Goal: Task Accomplishment & Management: Manage account settings

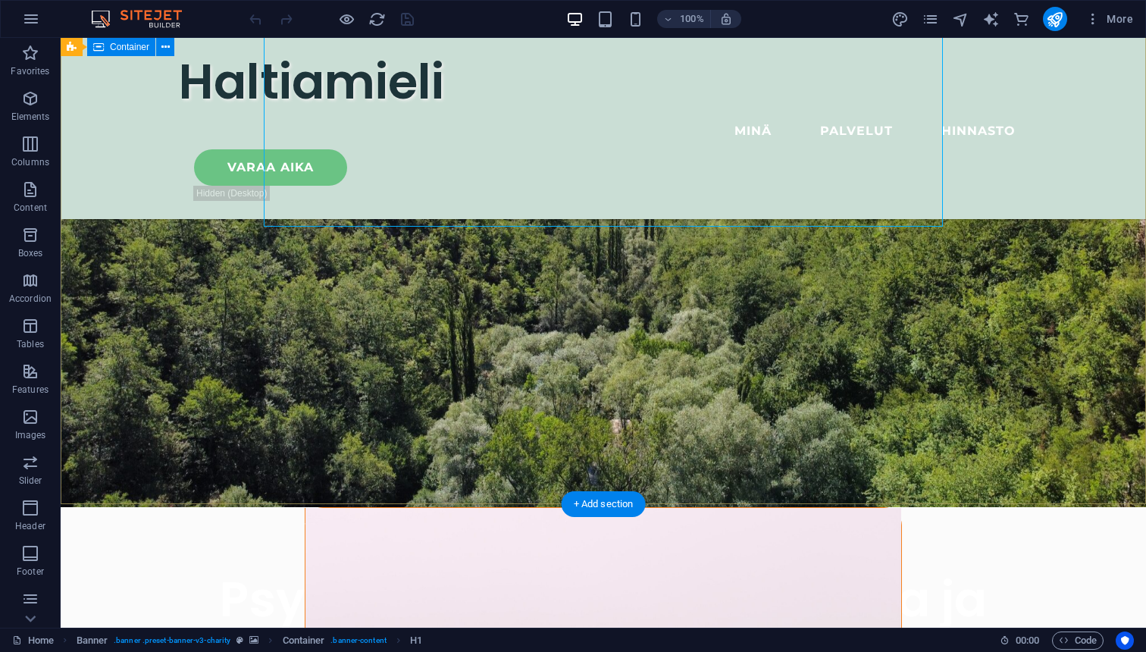
scroll to position [207, 0]
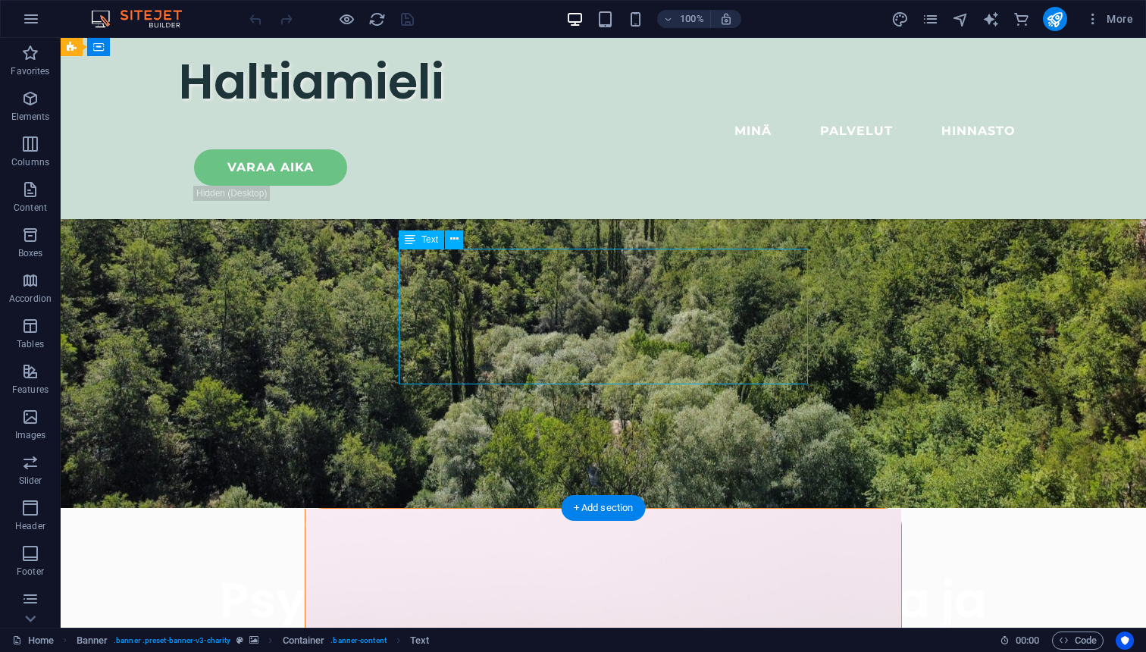
click at [452, 240] on icon at bounding box center [454, 239] width 8 height 16
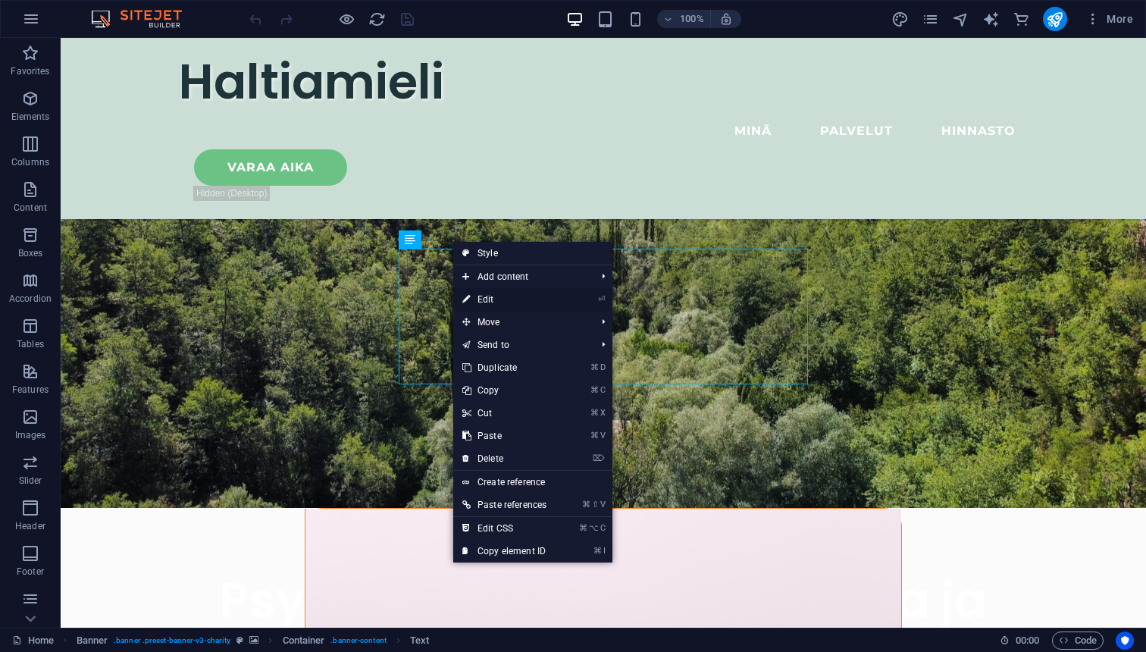
click at [485, 299] on link "⏎ Edit" at bounding box center [504, 299] width 102 height 23
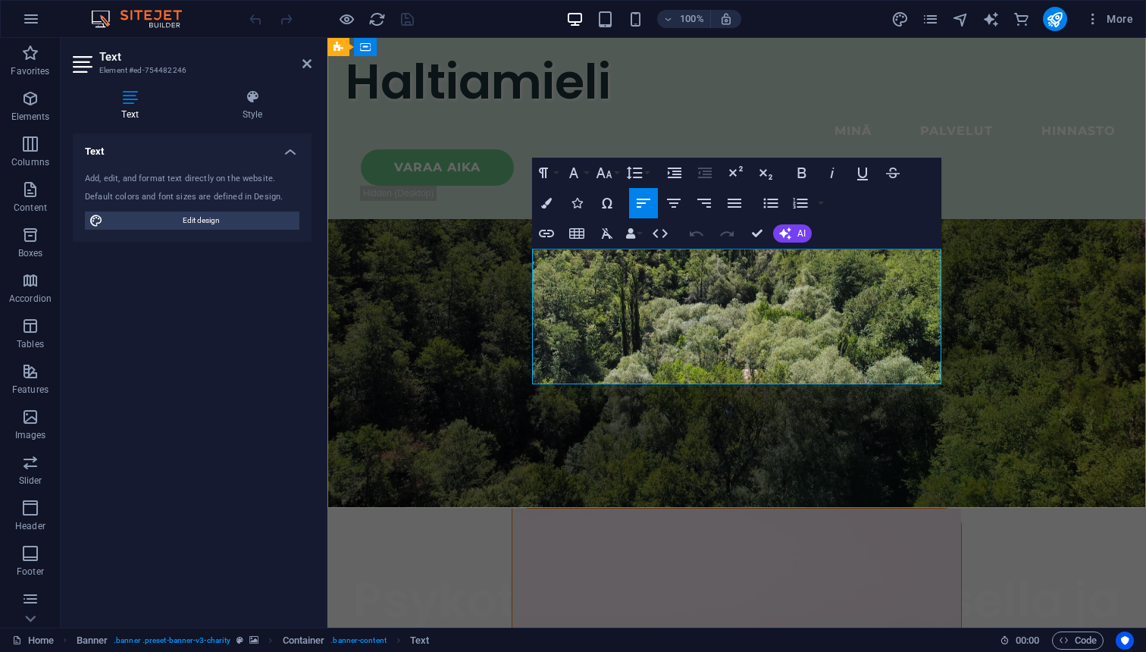
drag, startPoint x: 881, startPoint y: 302, endPoint x: 760, endPoint y: 302, distance: 121.2
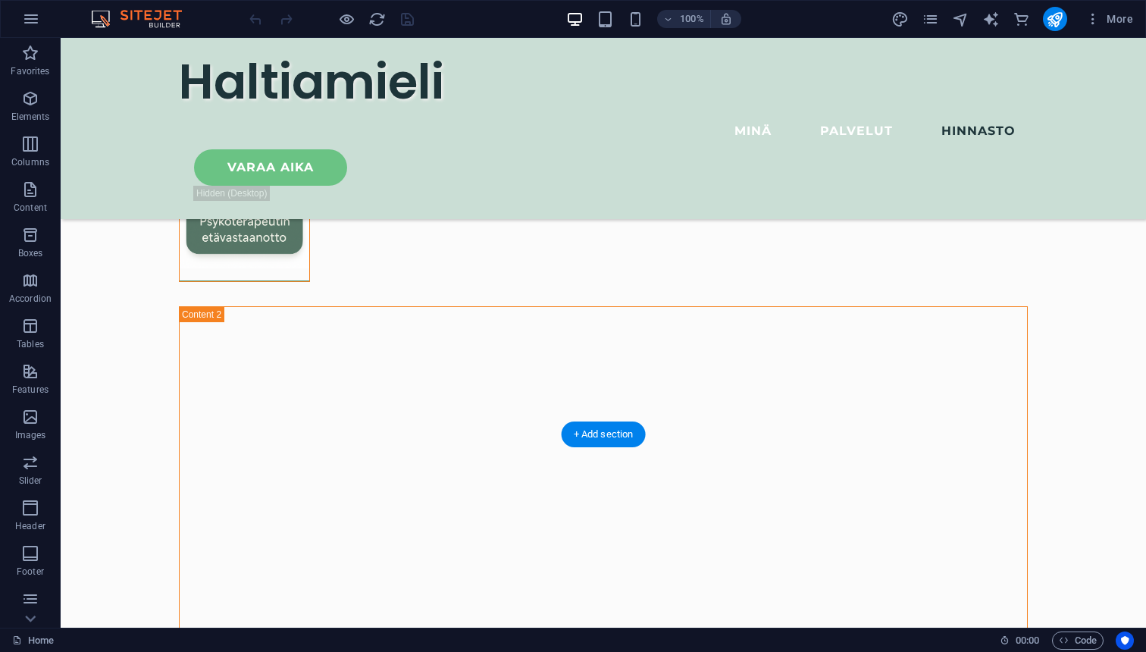
scroll to position [4837, 0]
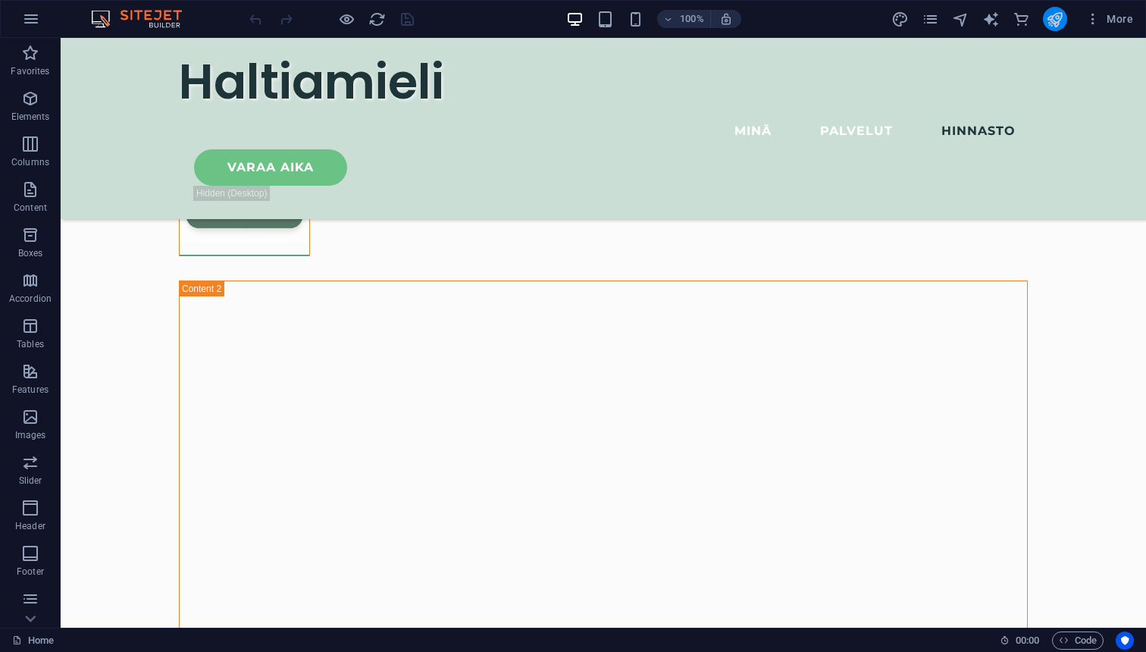
click at [1060, 22] on icon "publish" at bounding box center [1054, 19] width 17 height 17
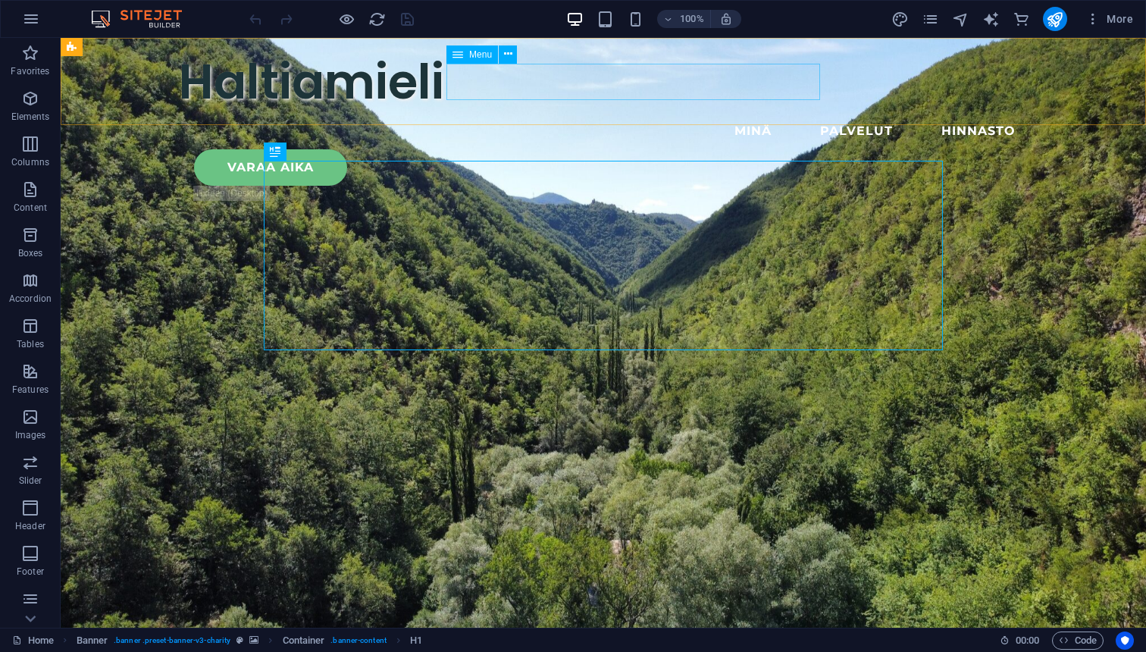
click at [552, 113] on nav "Minä Palvelut Hinnasto" at bounding box center [603, 131] width 849 height 36
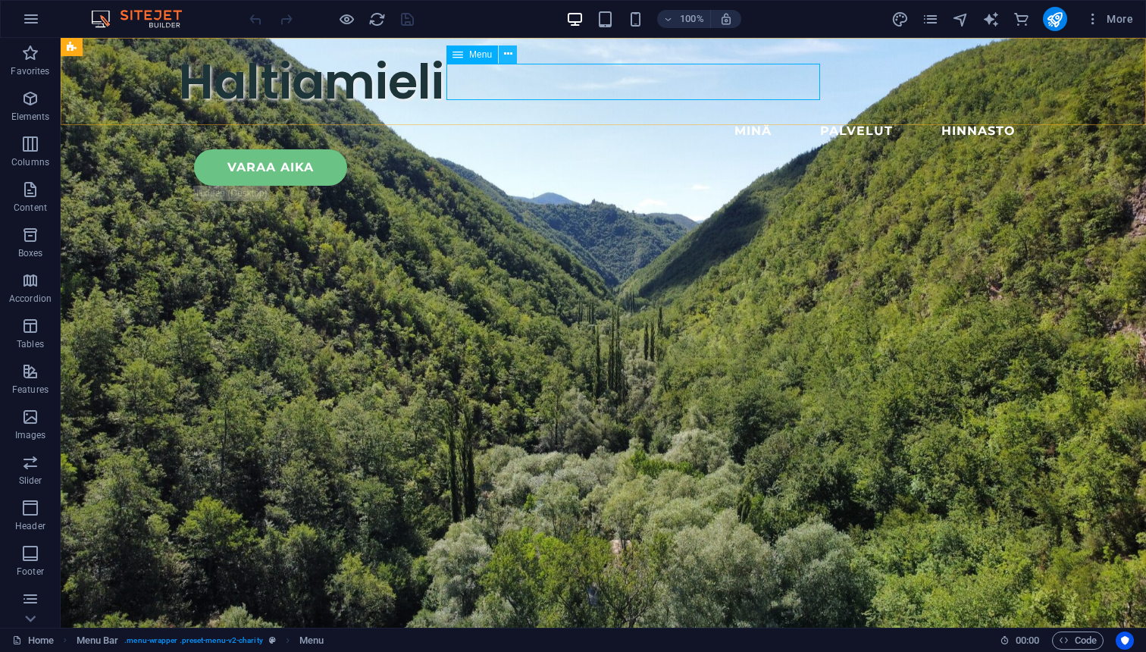
click at [509, 57] on icon at bounding box center [508, 54] width 8 height 16
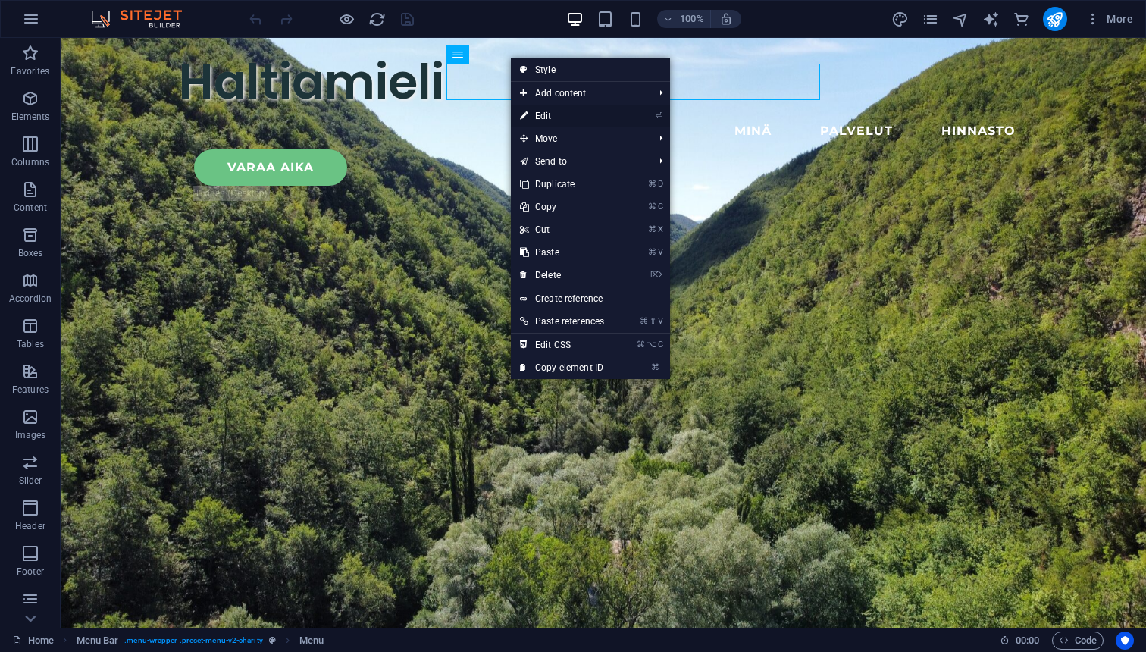
click at [542, 118] on link "⏎ Edit" at bounding box center [562, 116] width 102 height 23
select select
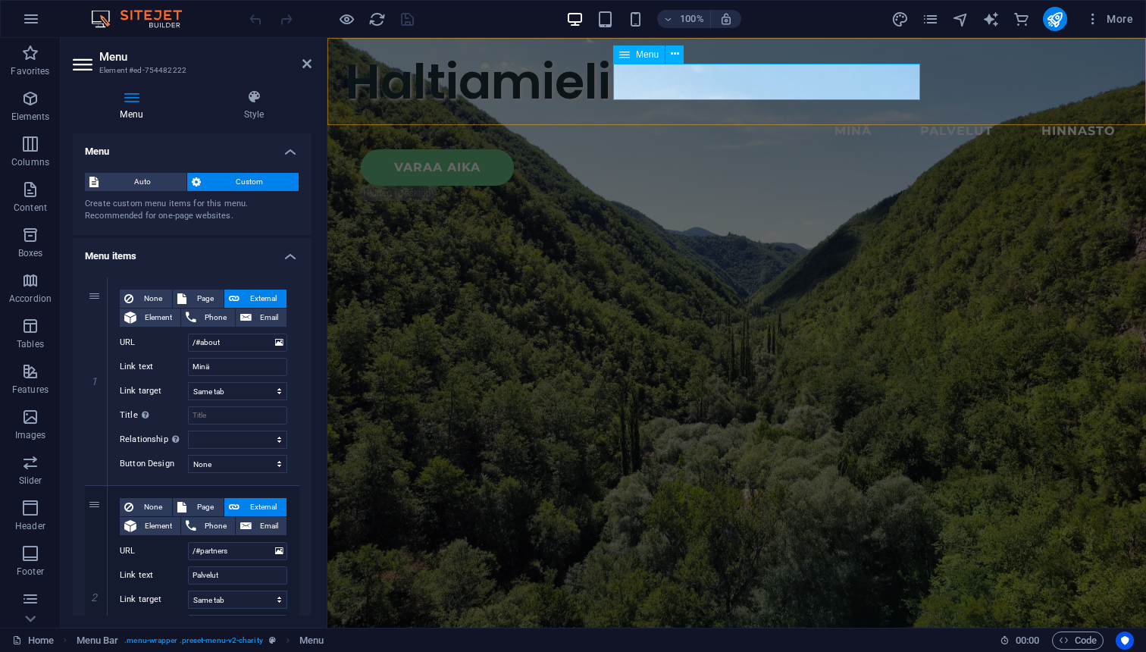
click at [649, 113] on nav "Minä Palvelut Hinnasto" at bounding box center [736, 131] width 782 height 36
click at [242, 345] on input "/#about" at bounding box center [237, 342] width 99 height 18
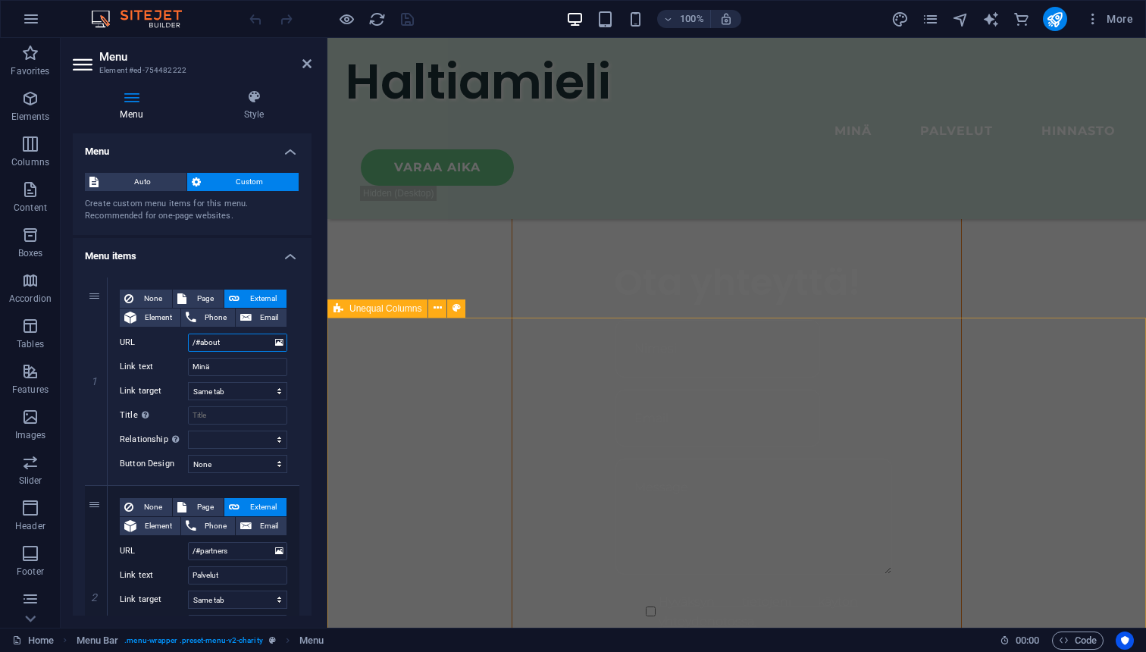
scroll to position [1177, 0]
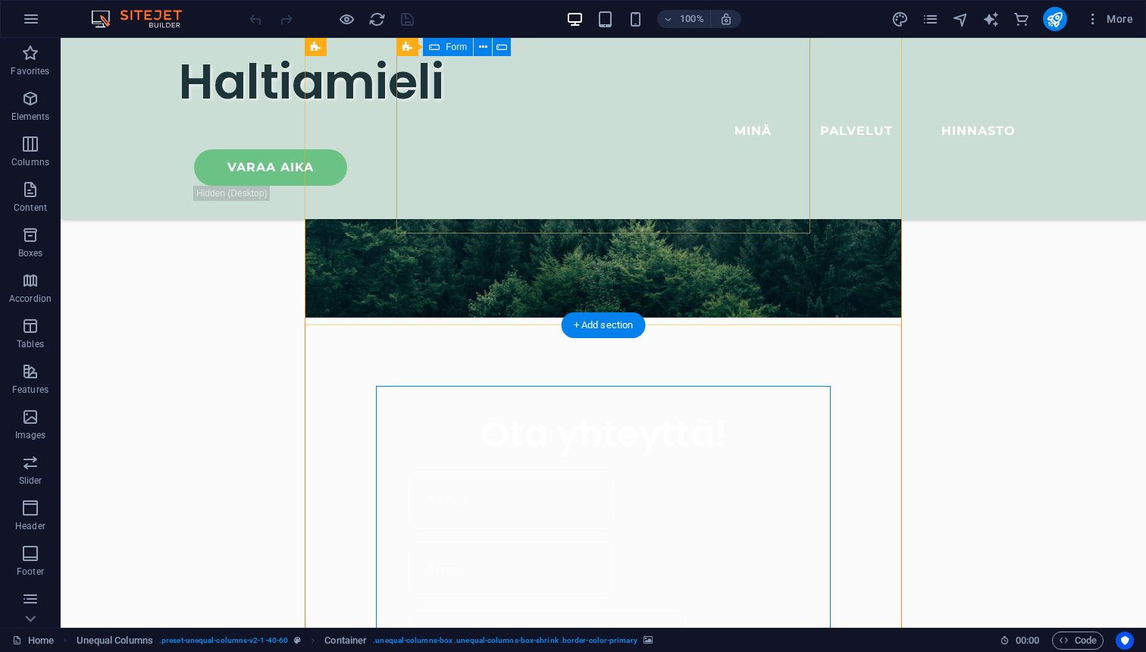
scroll to position [980, 0]
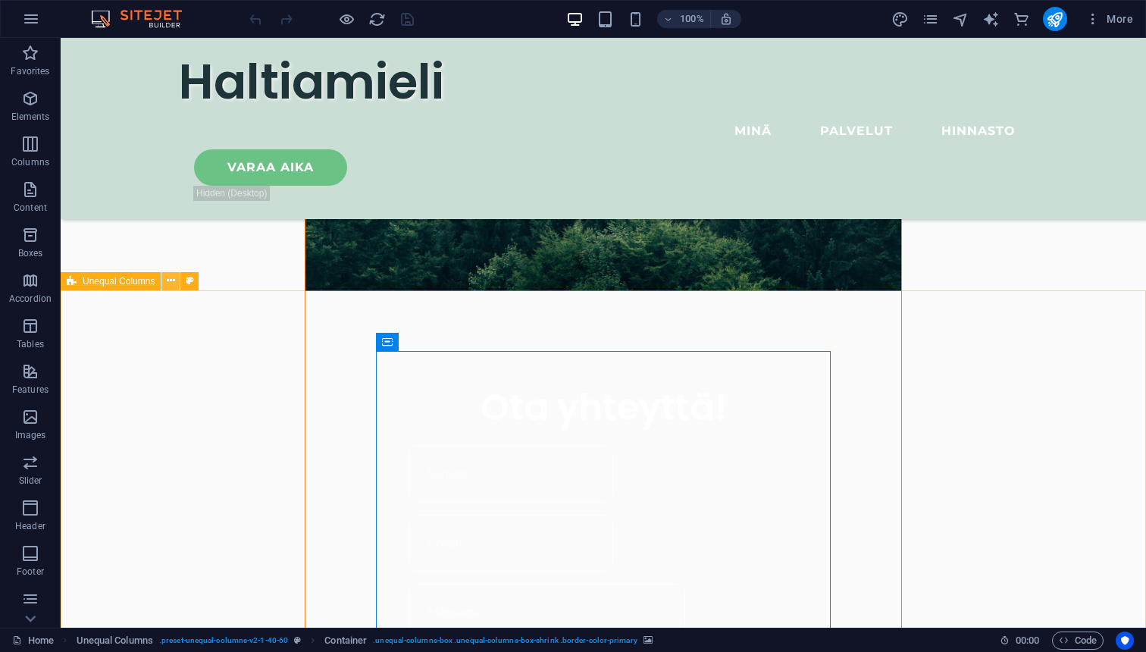
click at [177, 279] on button at bounding box center [170, 281] width 18 height 18
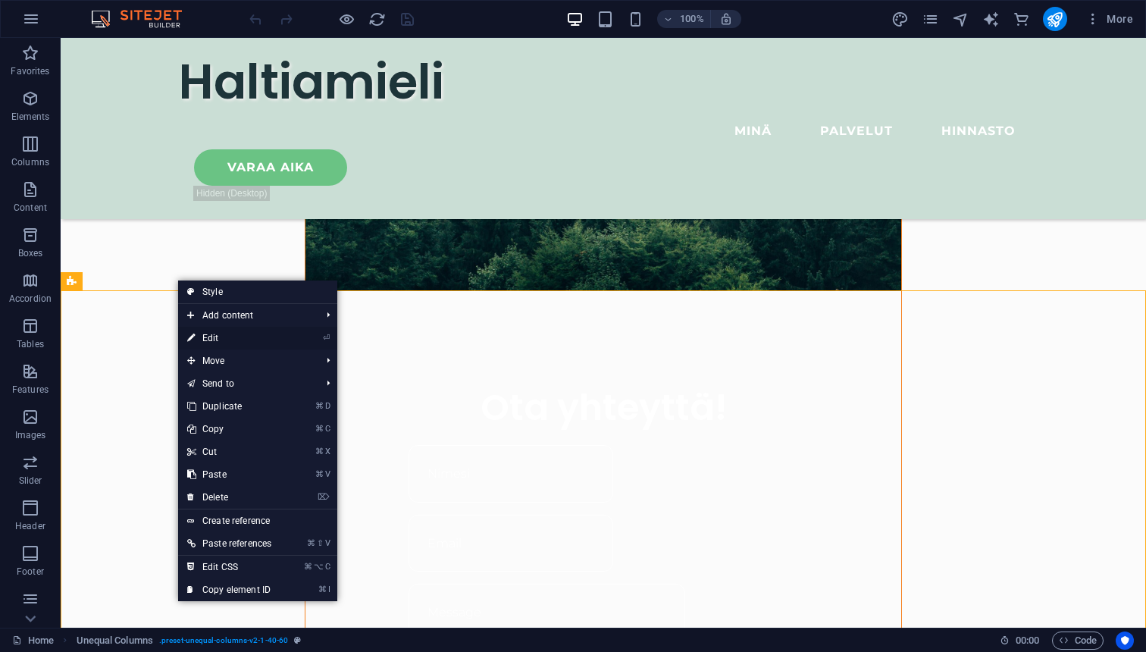
click at [233, 336] on link "⏎ Edit" at bounding box center [229, 338] width 102 height 23
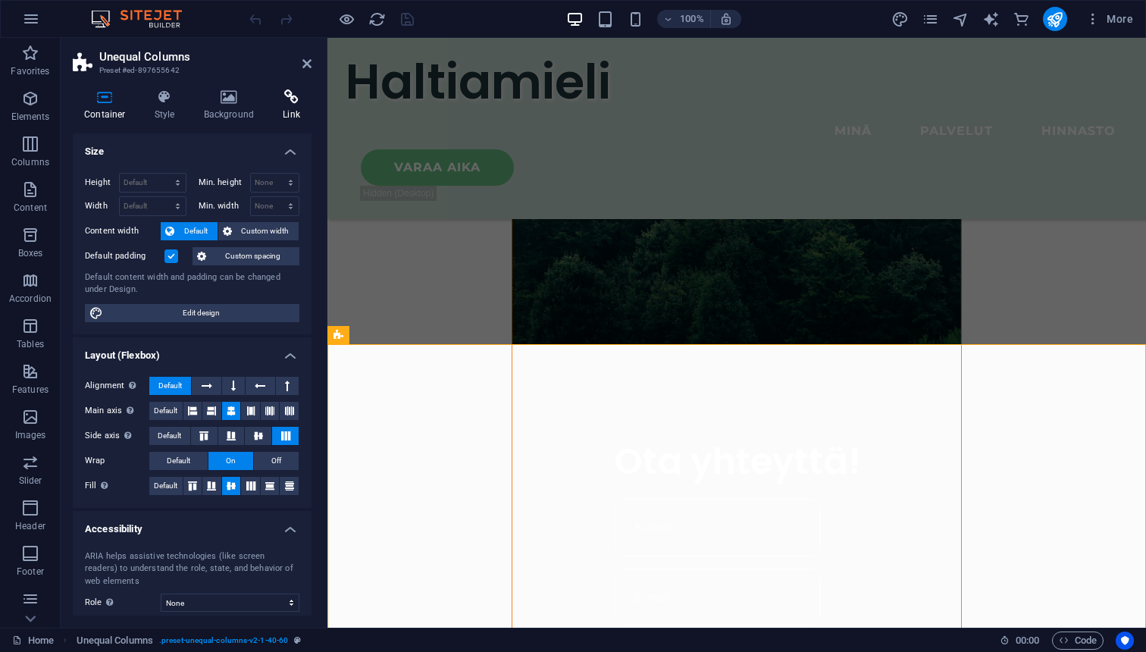
click at [291, 101] on icon at bounding box center [291, 96] width 40 height 15
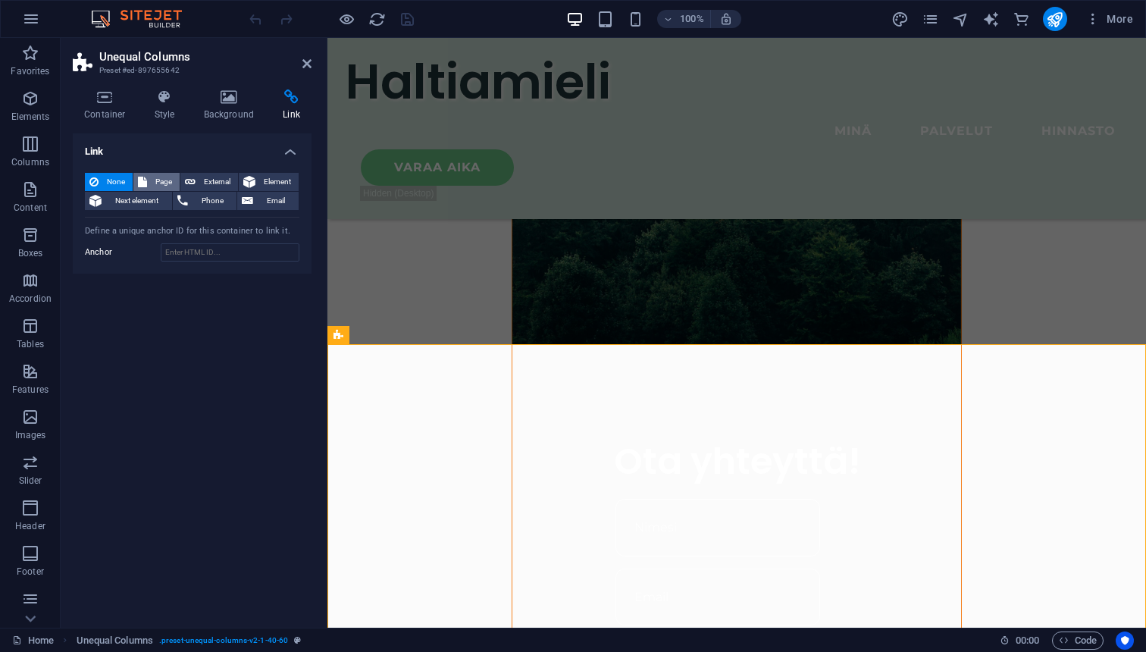
click at [158, 186] on span "Page" at bounding box center [163, 182] width 23 height 18
select select
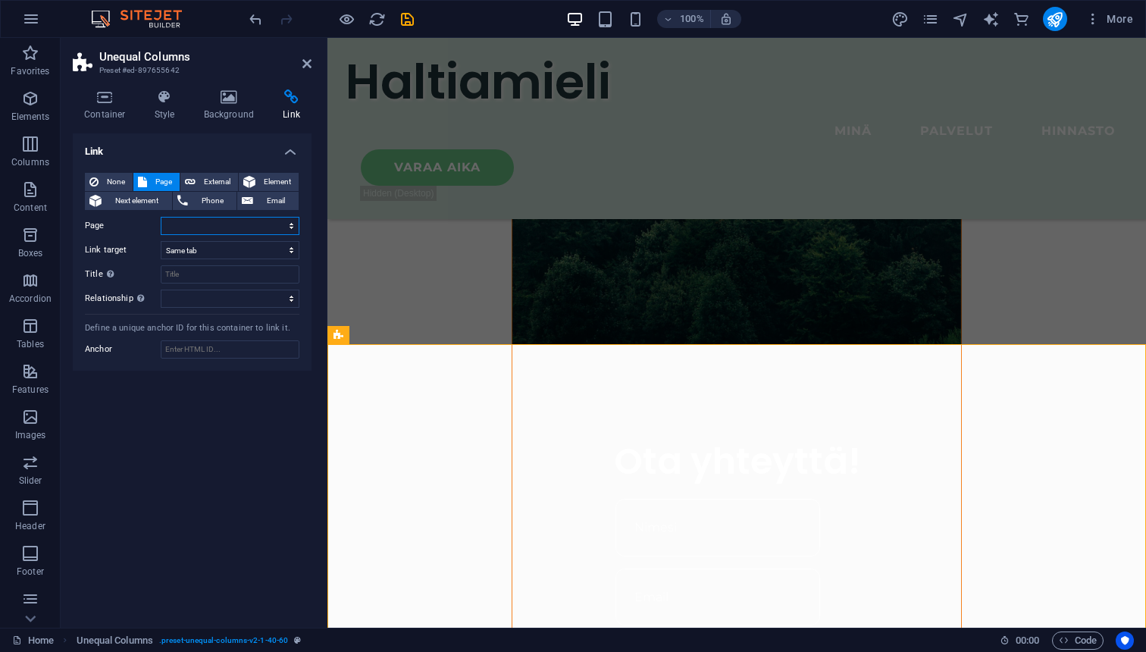
click at [161, 217] on select "Home Legal Notice Privacy Subpage" at bounding box center [230, 226] width 139 height 18
click at [29, 112] on p "Elements" at bounding box center [30, 117] width 39 height 12
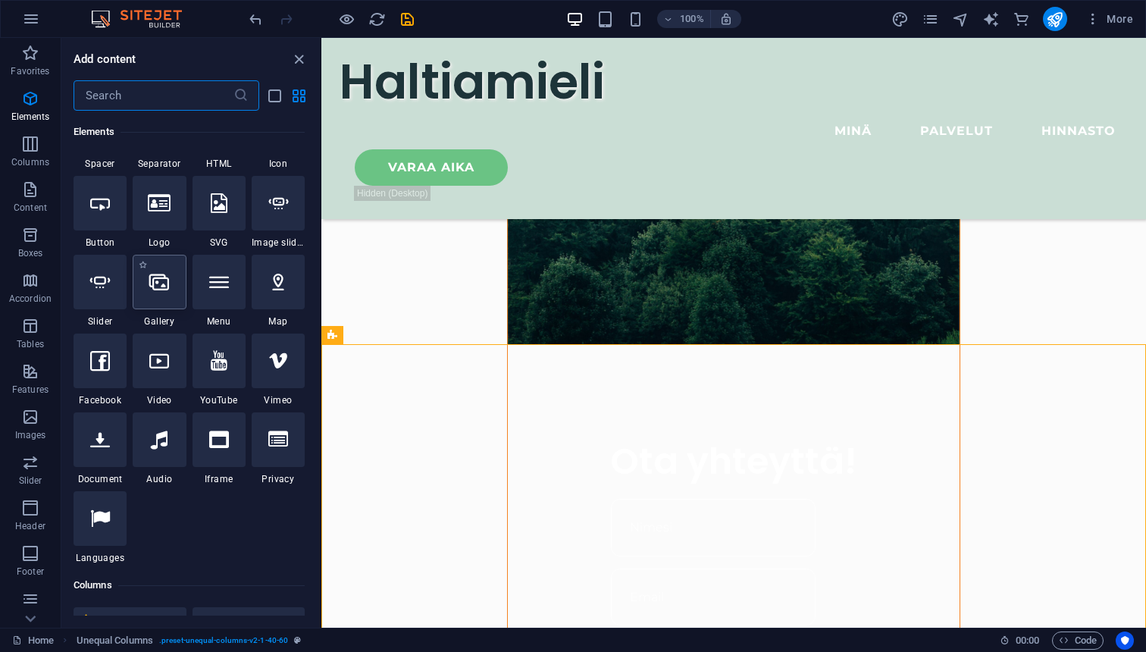
scroll to position [312, 0]
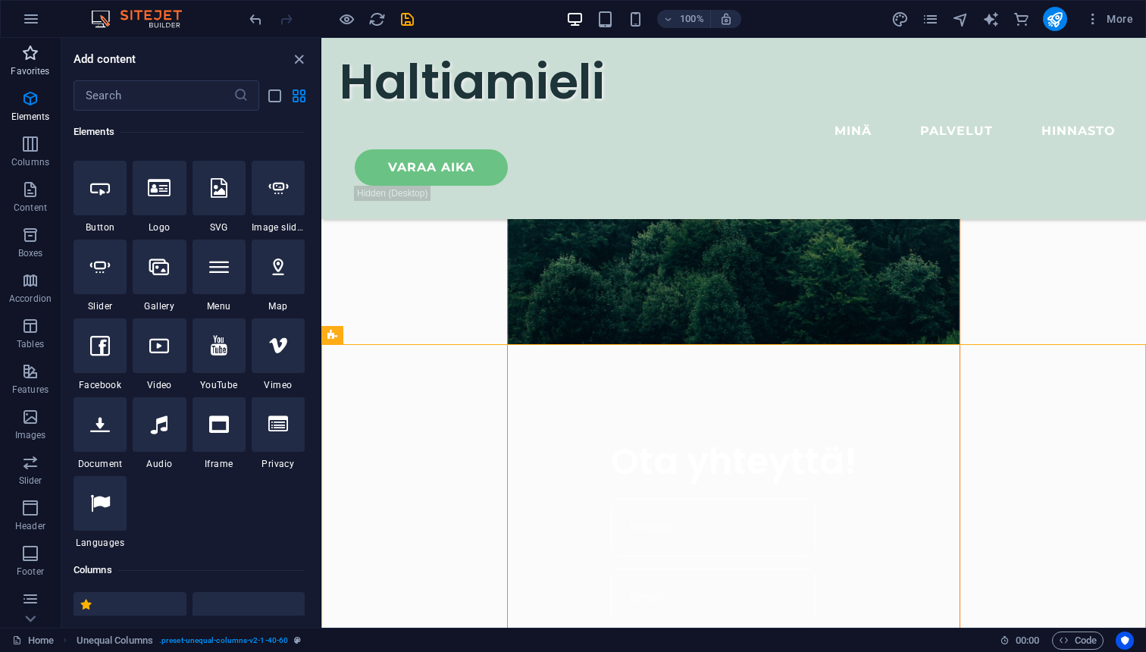
click at [36, 53] on icon "button" at bounding box center [30, 53] width 18 height 18
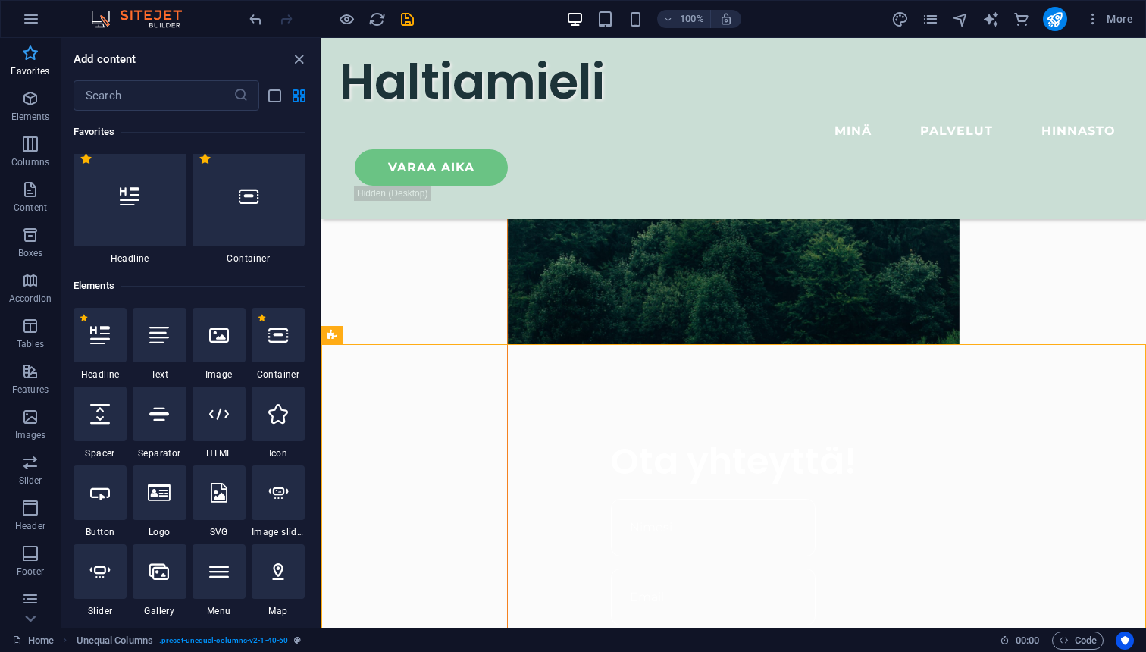
scroll to position [0, 0]
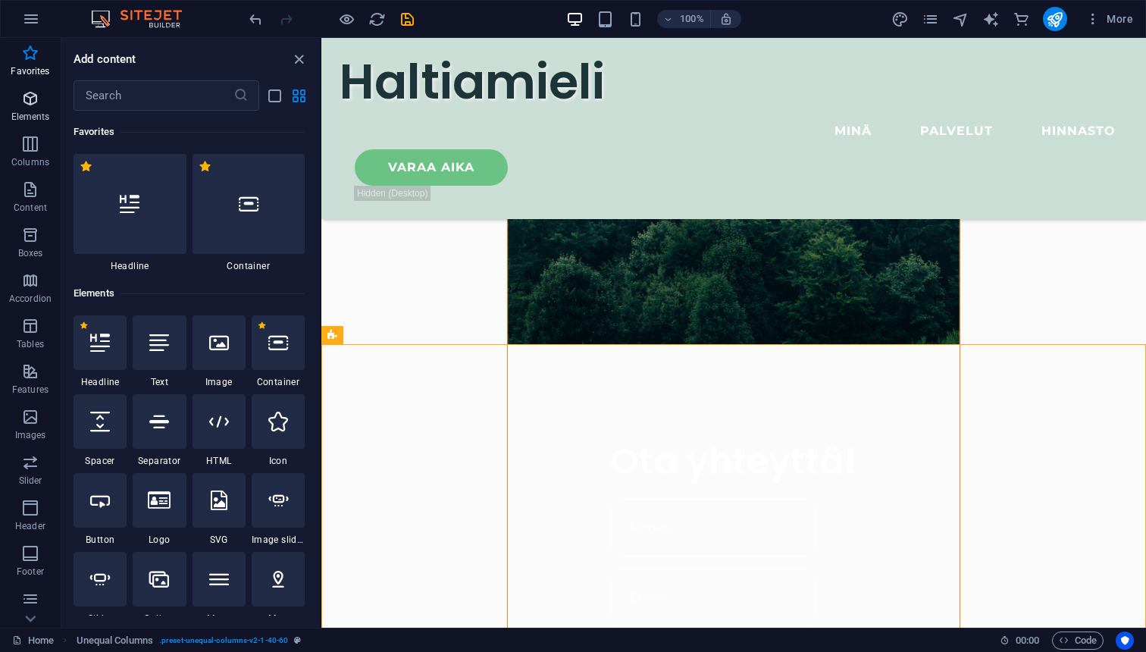
click at [35, 102] on icon "button" at bounding box center [30, 98] width 18 height 18
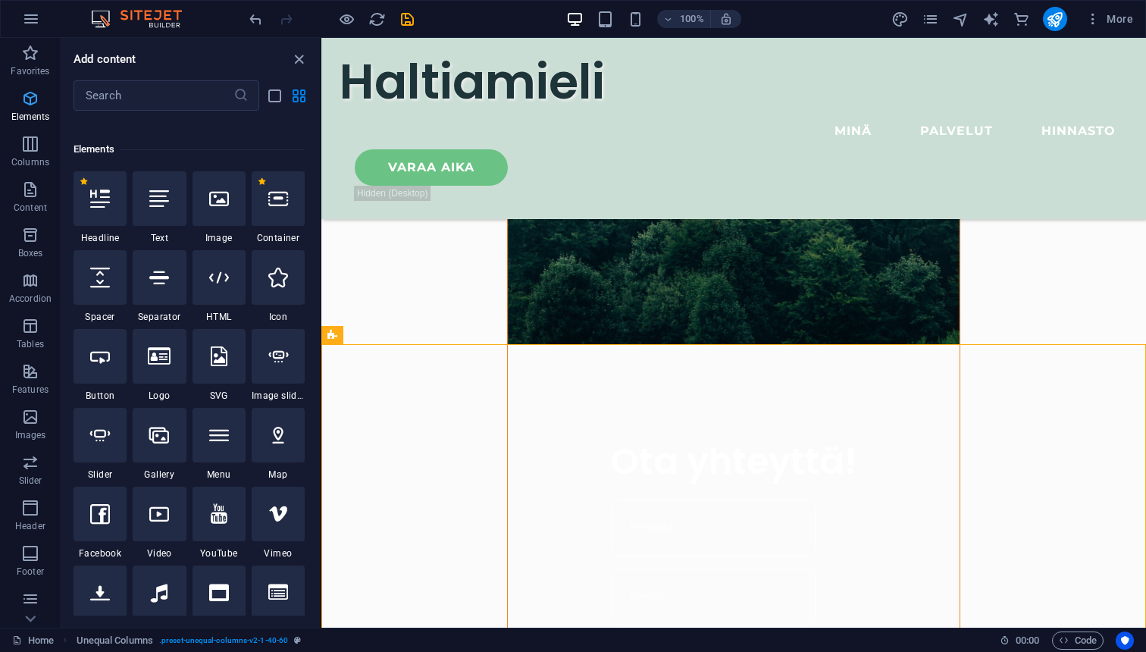
scroll to position [161, 0]
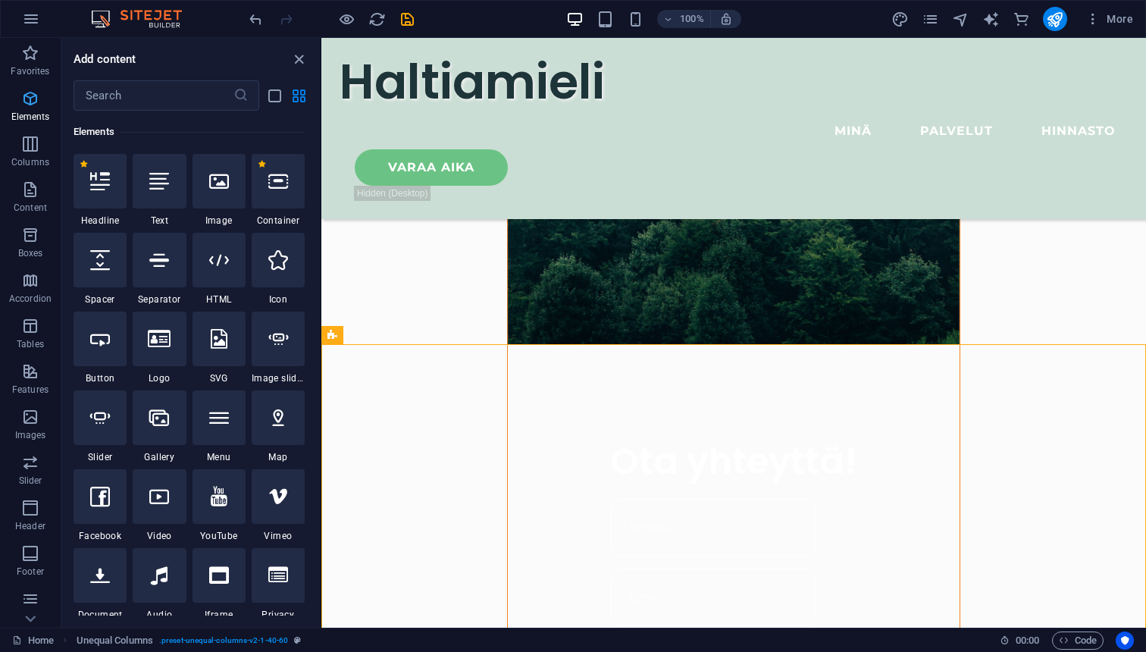
drag, startPoint x: 33, startPoint y: 102, endPoint x: 33, endPoint y: 86, distance: 15.9
click at [33, 99] on icon "button" at bounding box center [30, 98] width 18 height 18
click at [33, 78] on span "Favorites" at bounding box center [30, 62] width 61 height 36
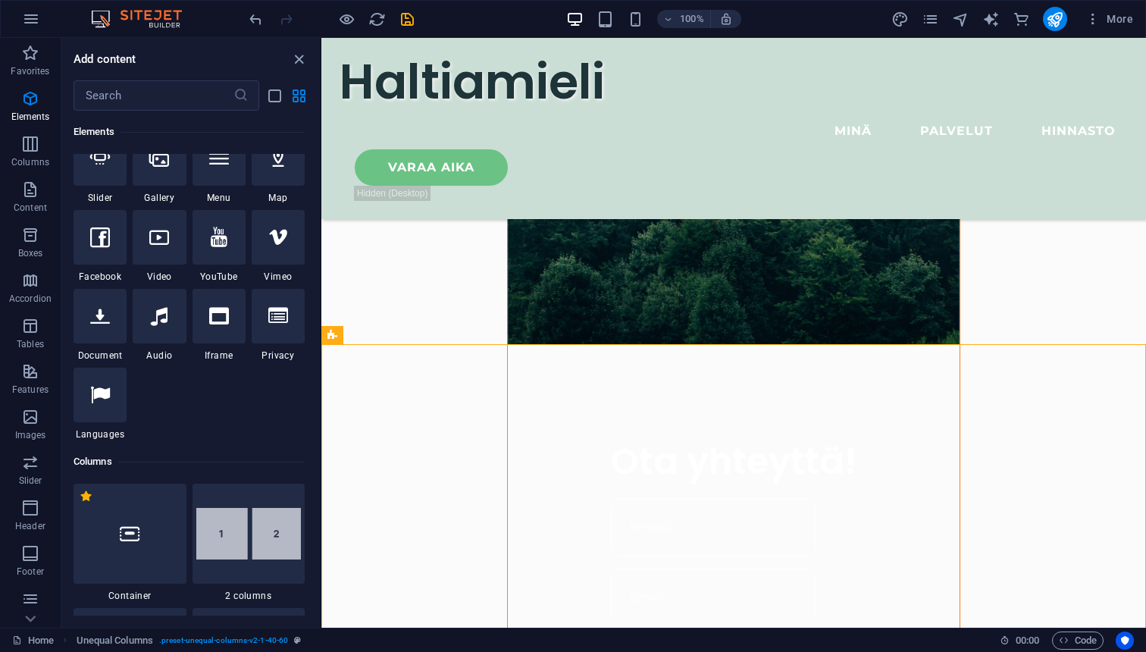
scroll to position [439, 0]
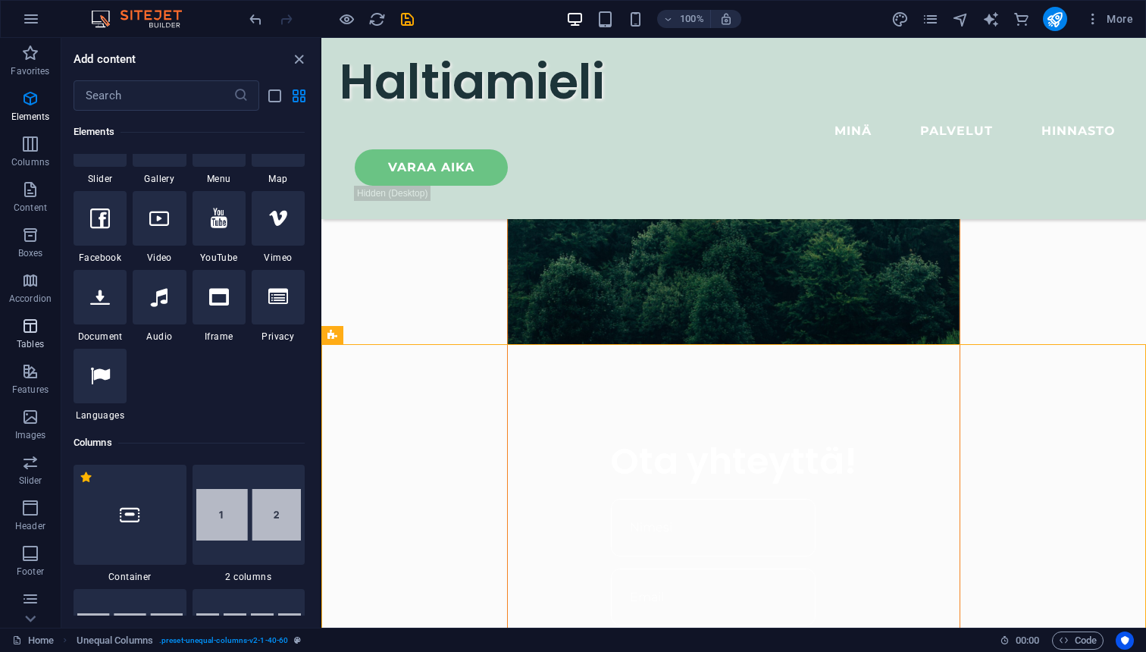
click at [36, 329] on icon "button" at bounding box center [30, 326] width 18 height 18
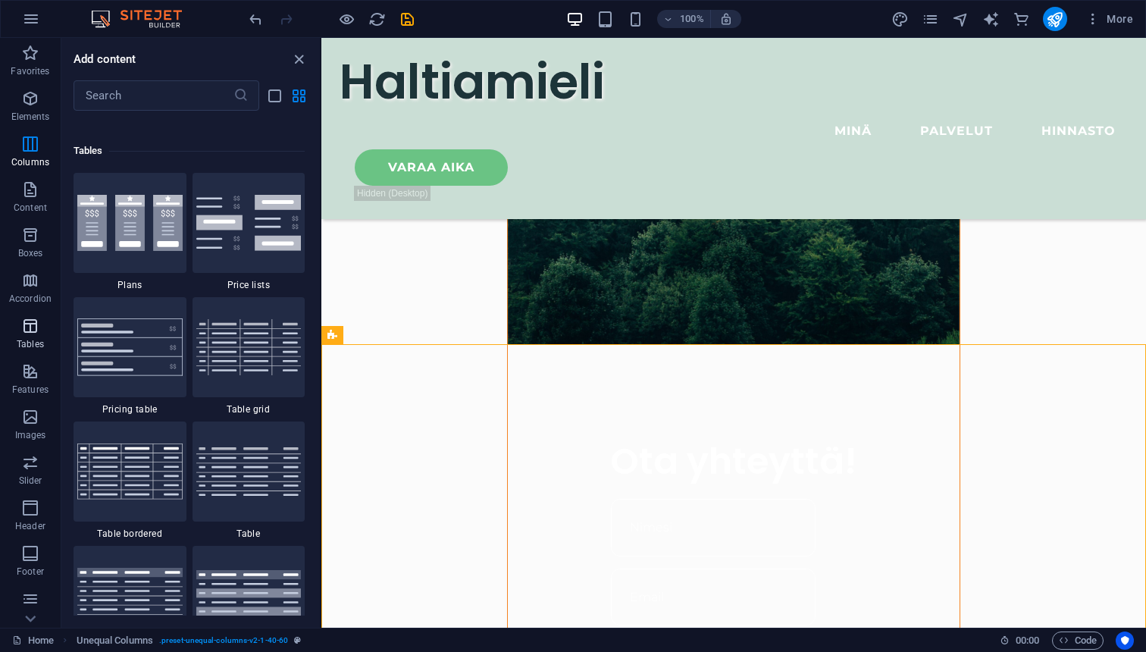
scroll to position [5247, 0]
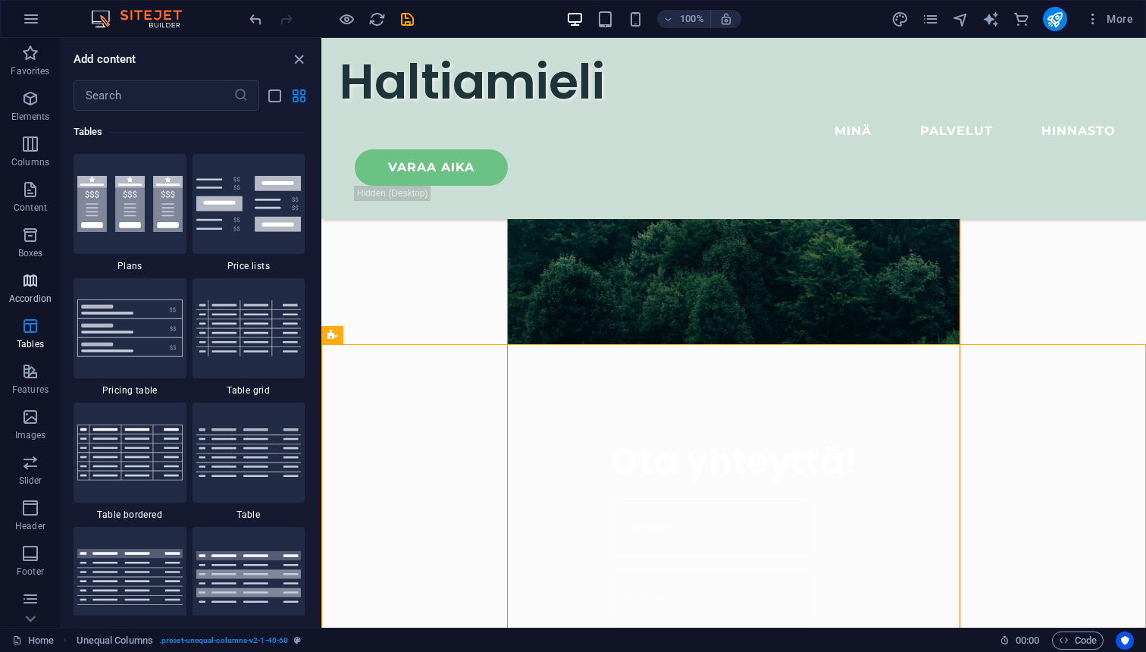
click at [33, 284] on icon "button" at bounding box center [30, 280] width 18 height 18
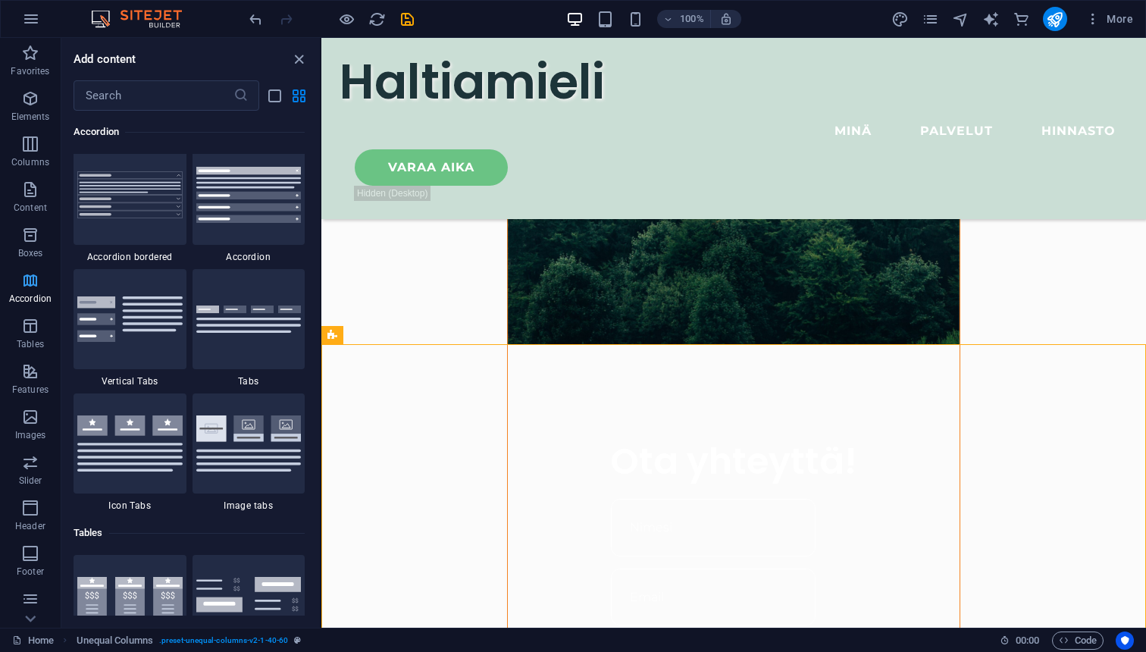
scroll to position [4838, 0]
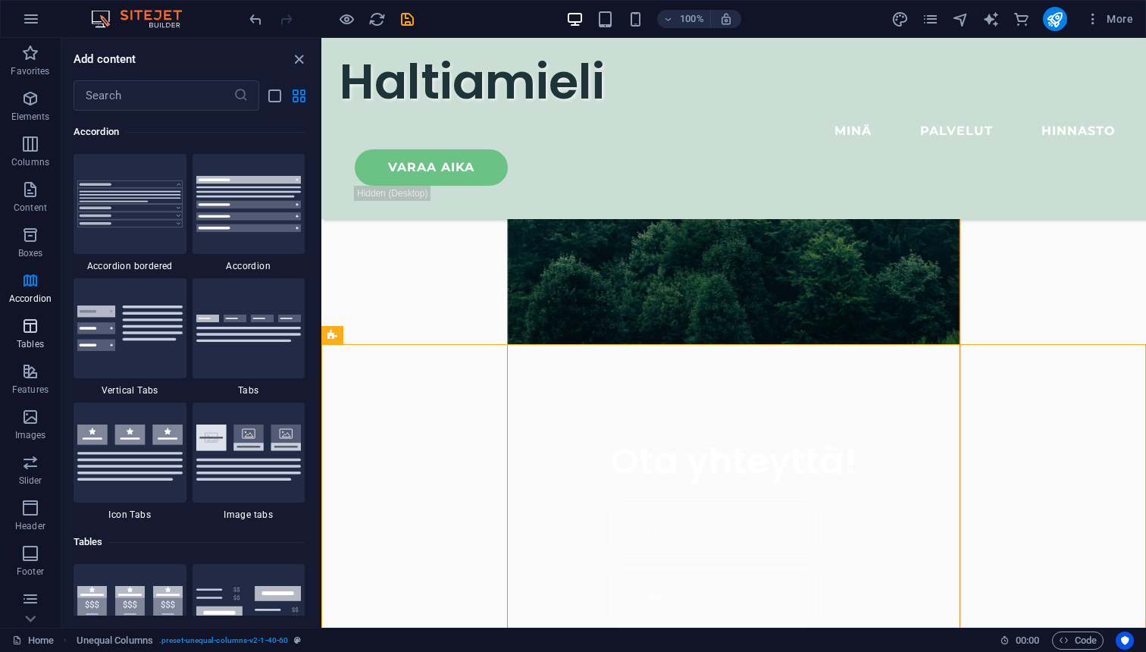
click at [30, 320] on icon "button" at bounding box center [30, 326] width 18 height 18
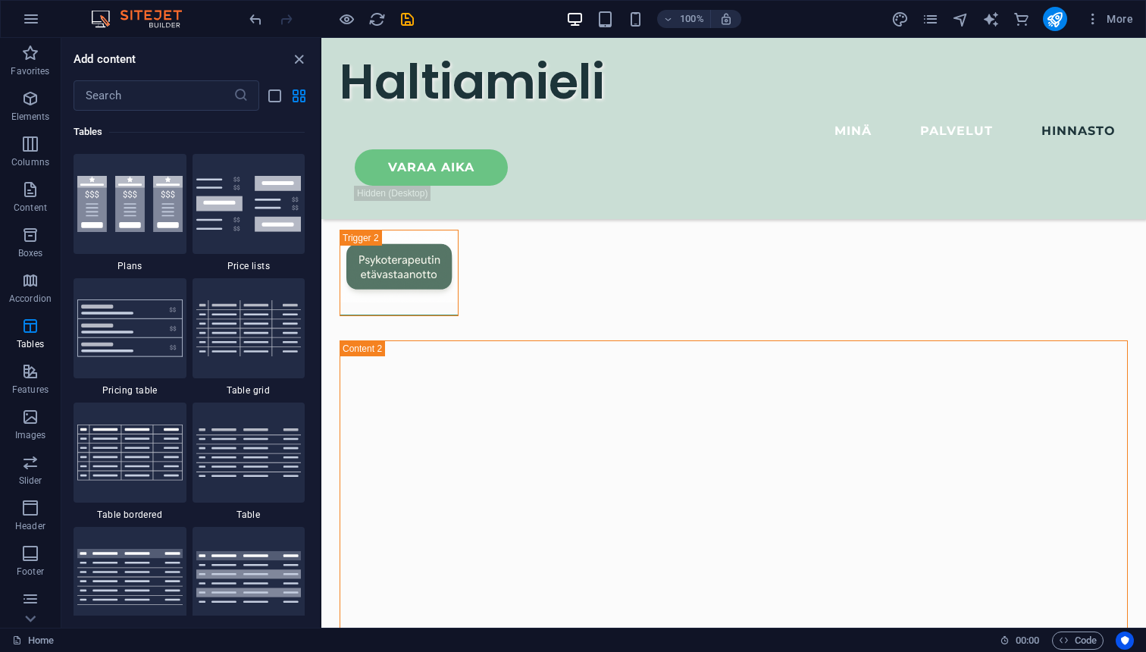
scroll to position [4932, 0]
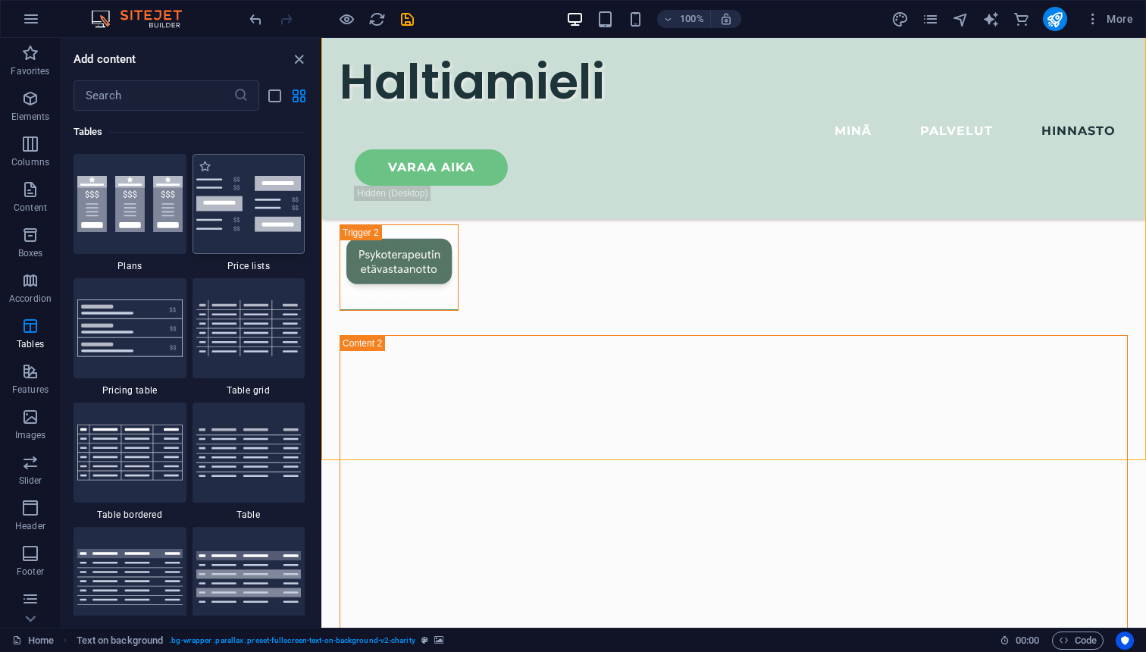
click at [250, 189] on img at bounding box center [248, 204] width 105 height 56
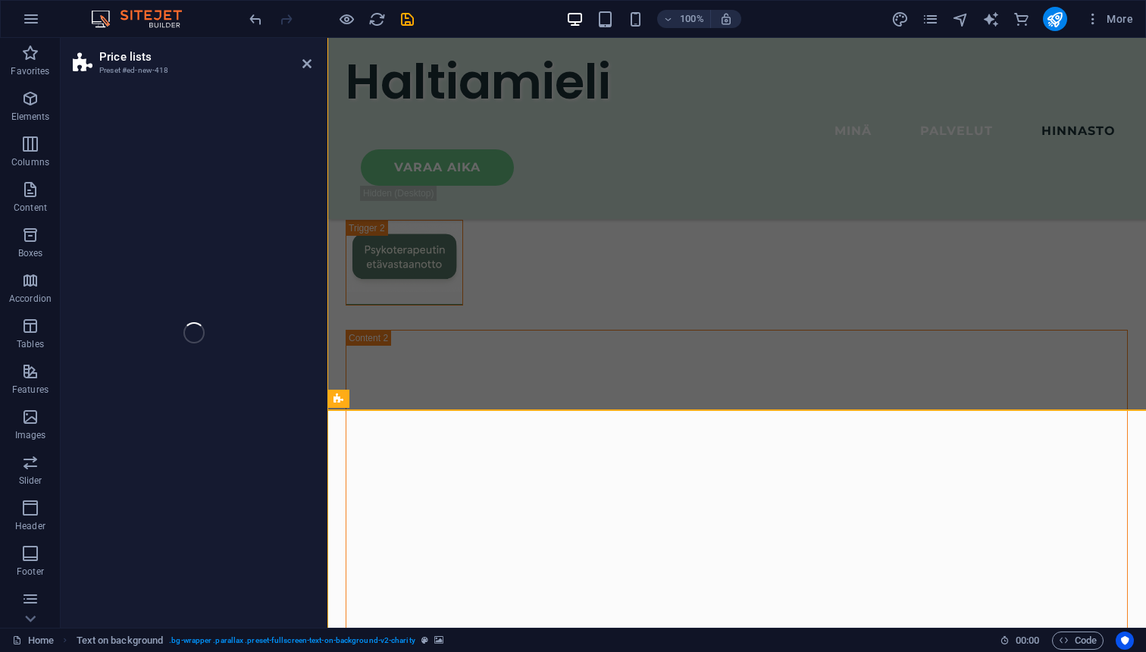
scroll to position [4982, 0]
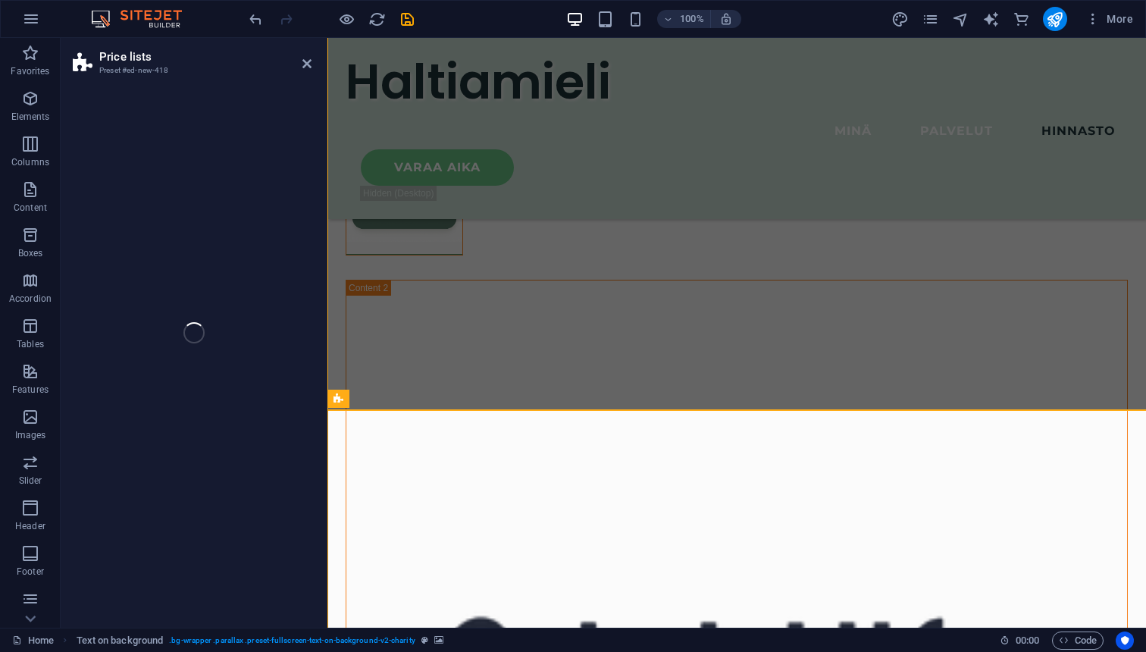
select select "rem"
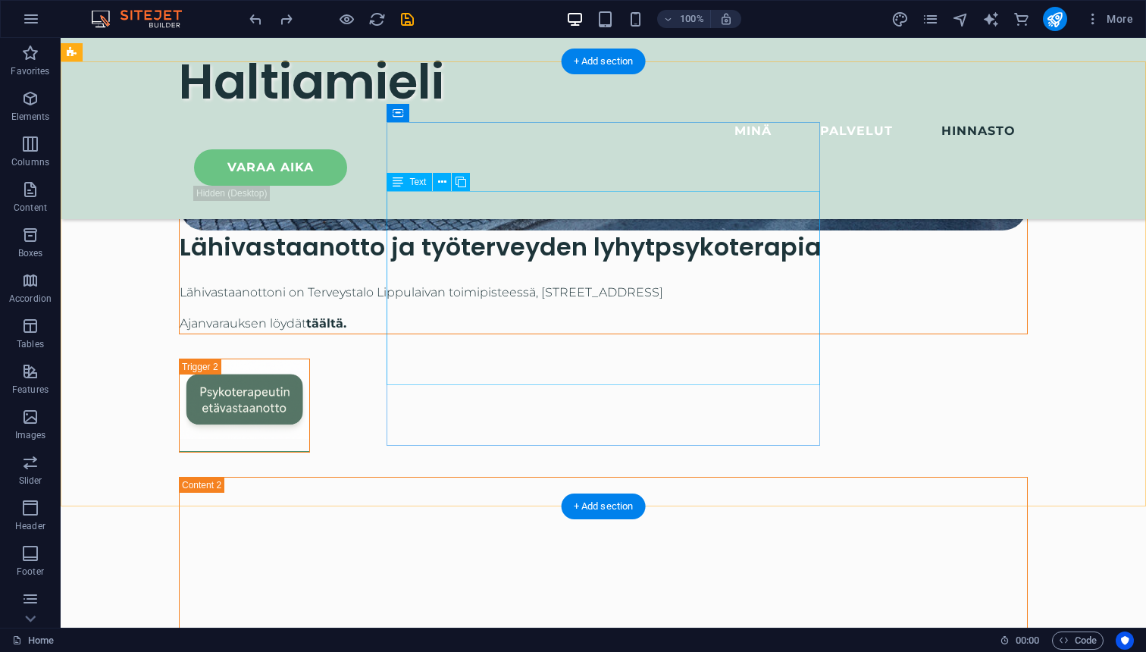
scroll to position [4592, 0]
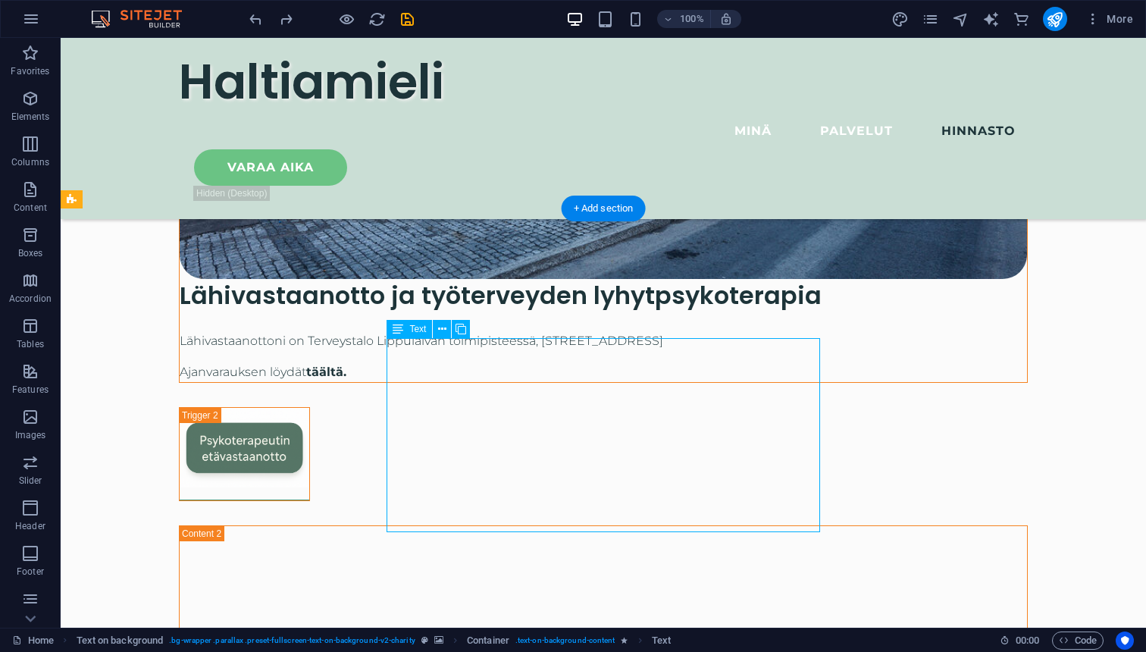
click at [467, 331] on button at bounding box center [461, 329] width 18 height 18
click at [461, 328] on icon at bounding box center [460, 329] width 11 height 16
click at [462, 331] on icon at bounding box center [460, 329] width 11 height 16
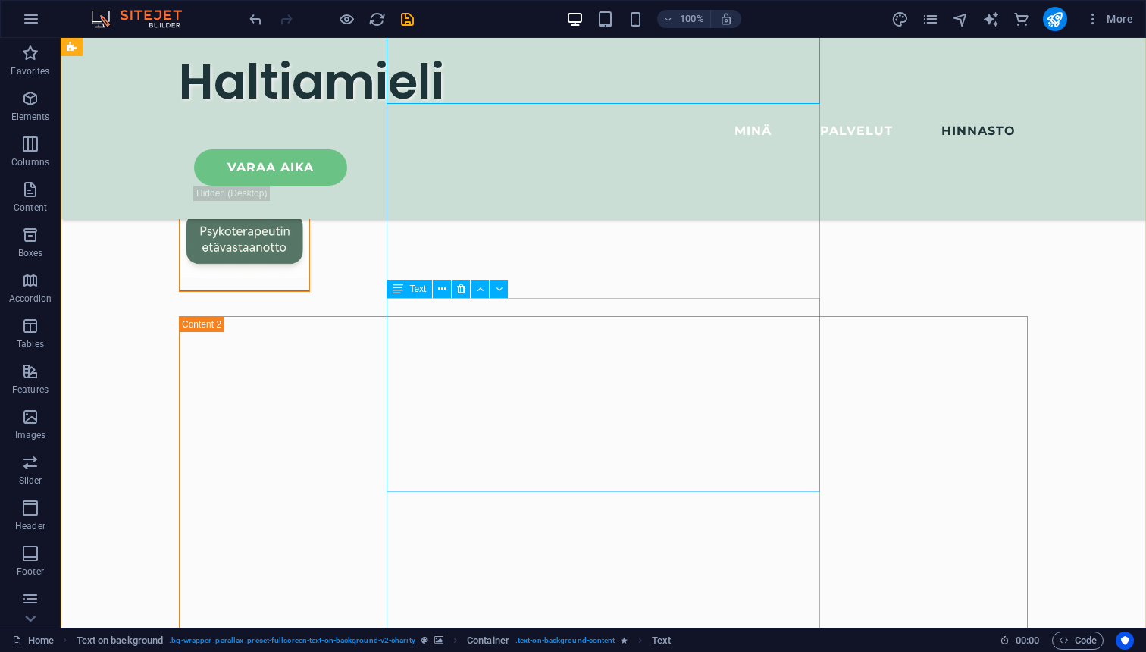
scroll to position [5135, 0]
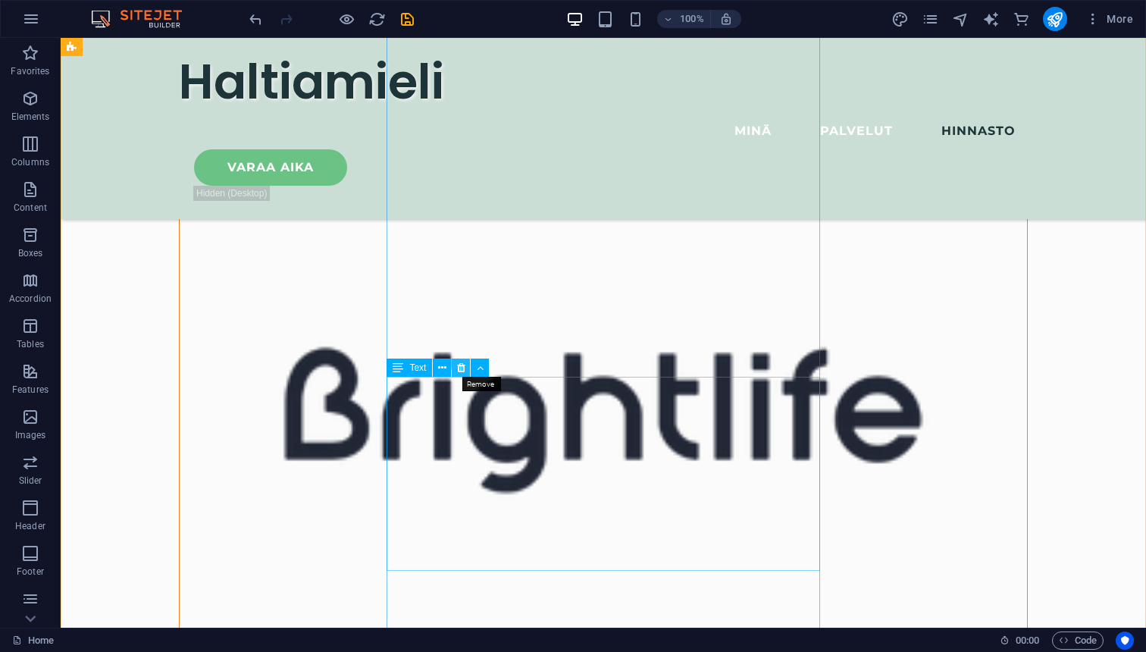
click at [461, 373] on icon at bounding box center [461, 368] width 8 height 16
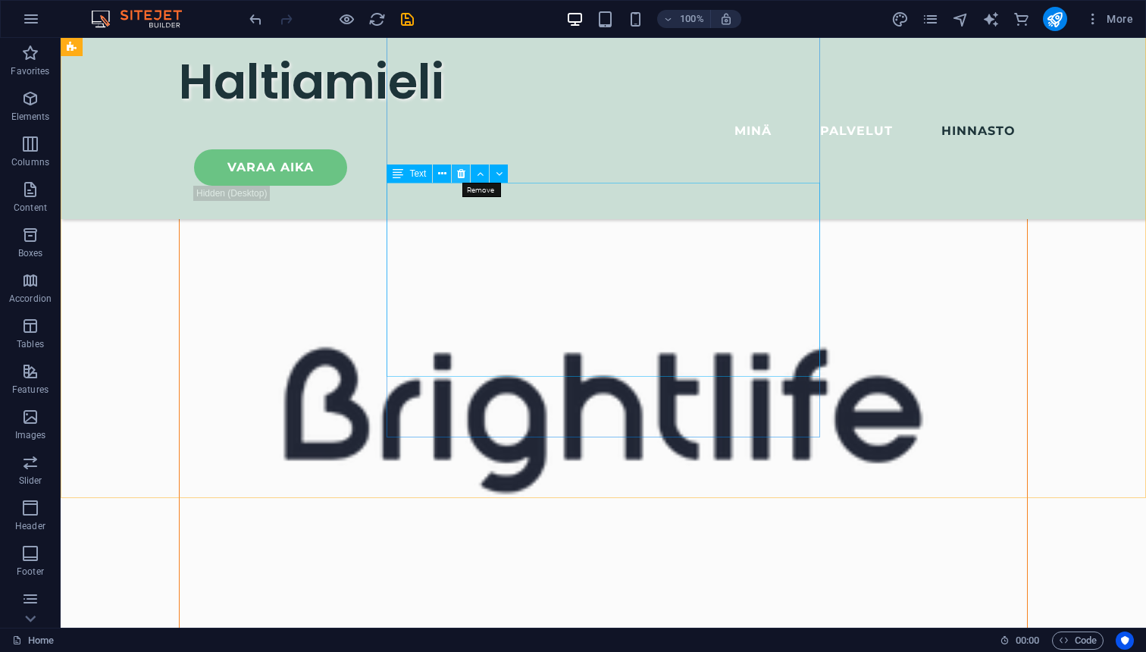
click at [464, 179] on icon at bounding box center [461, 174] width 8 height 16
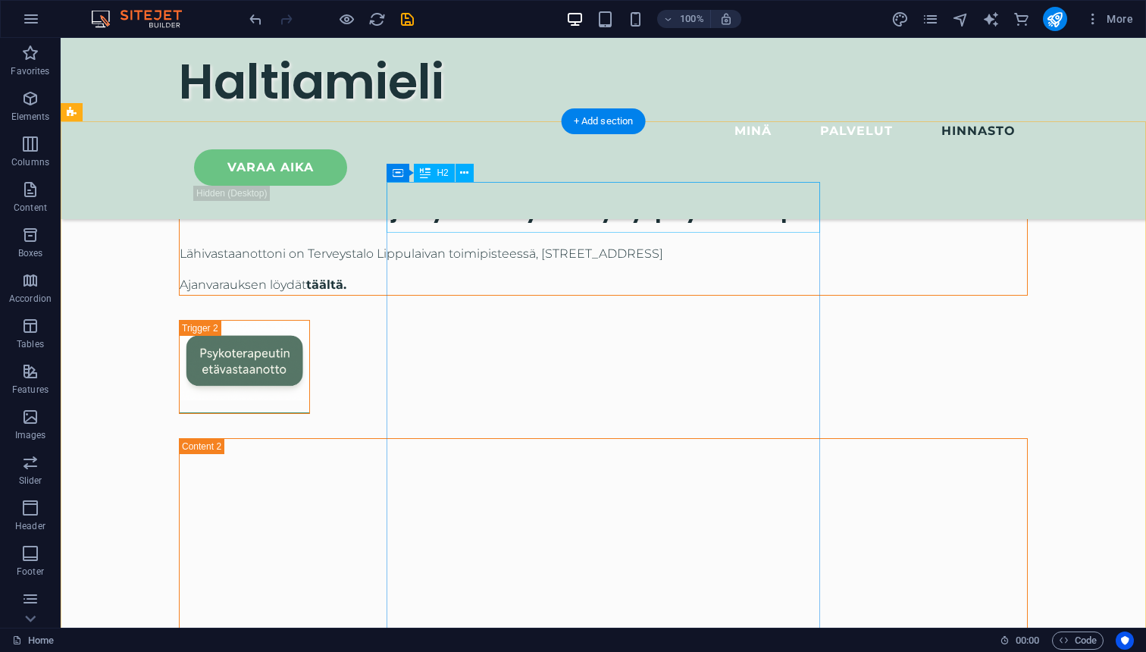
scroll to position [4679, 0]
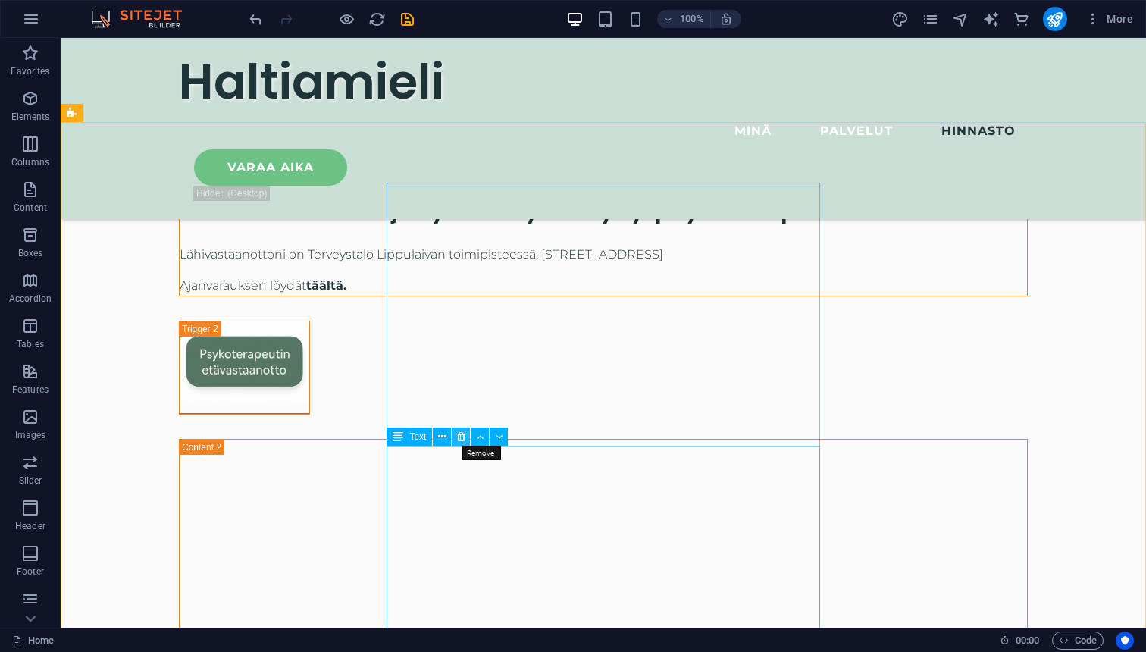
click at [462, 433] on icon at bounding box center [461, 437] width 8 height 16
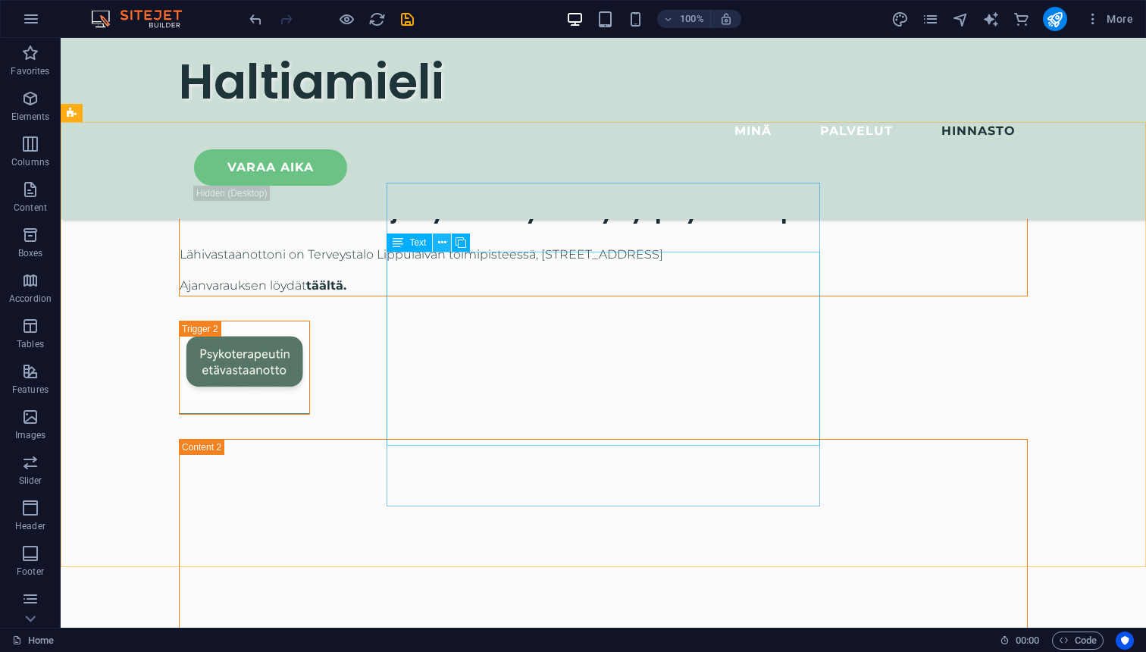
click at [442, 245] on icon at bounding box center [442, 243] width 8 height 16
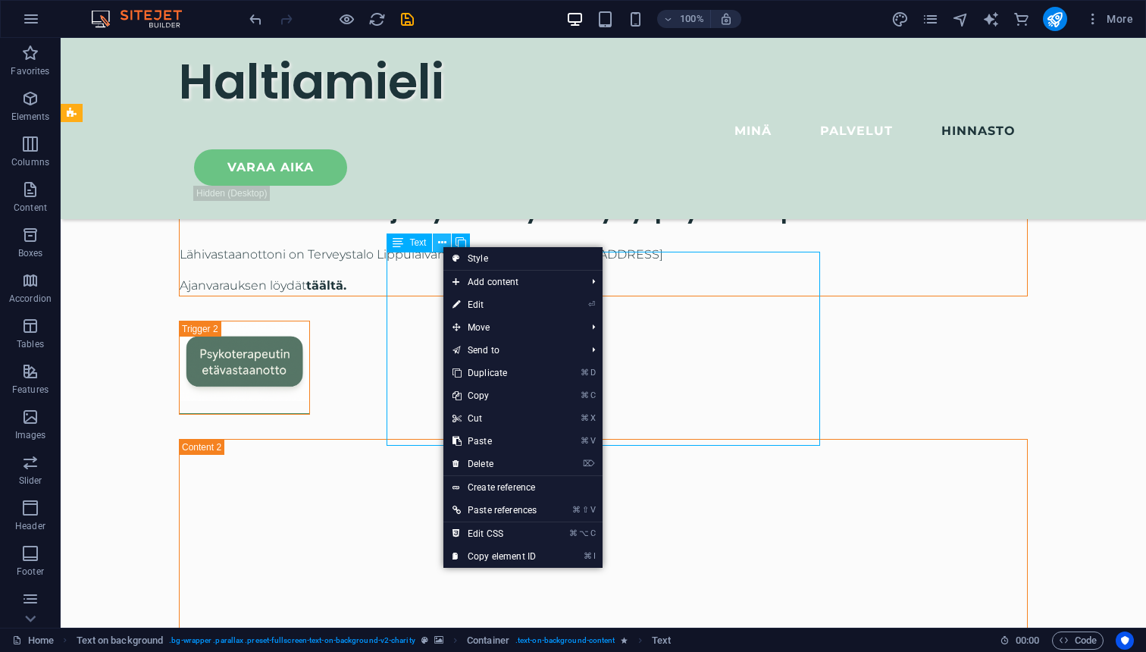
click at [442, 245] on icon at bounding box center [442, 243] width 8 height 16
click at [488, 308] on link "⏎ Edit" at bounding box center [494, 304] width 102 height 23
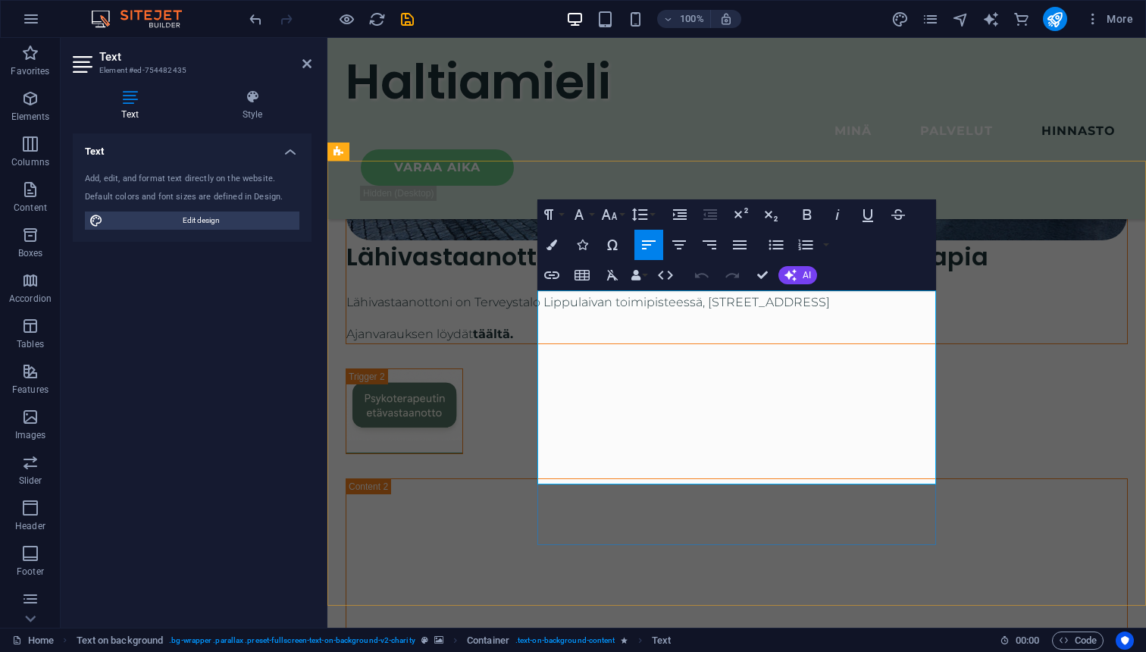
drag, startPoint x: 622, startPoint y: 398, endPoint x: 914, endPoint y: 396, distance: 291.7
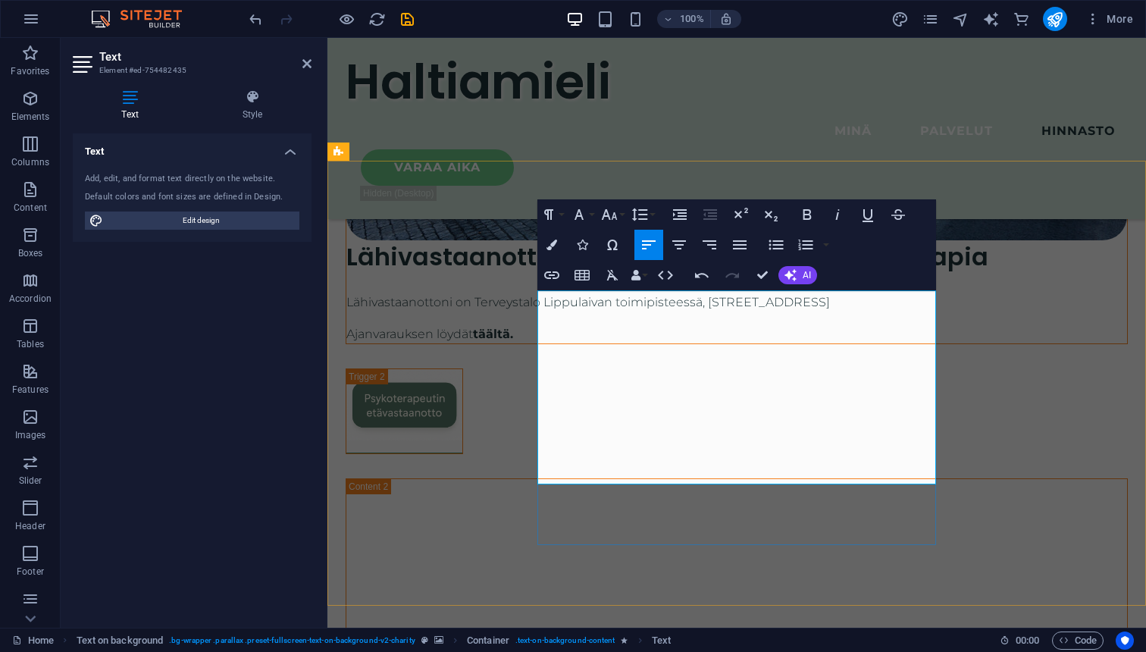
click at [172, 386] on div "Text Add, edit, and format text directly on the website. Default colors and fon…" at bounding box center [192, 374] width 239 height 482
click at [439, 118] on div "Haltiamieli Minä Palvelut Hinnasto Varaa aika" at bounding box center [736, 128] width 818 height 181
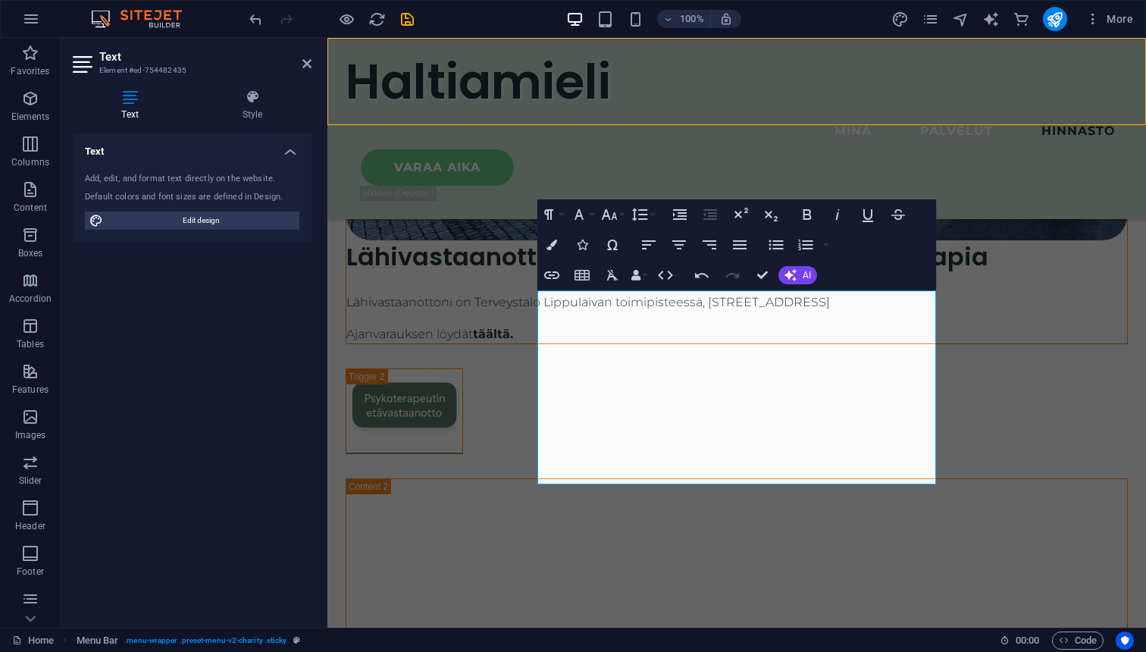
scroll to position [4679, 0]
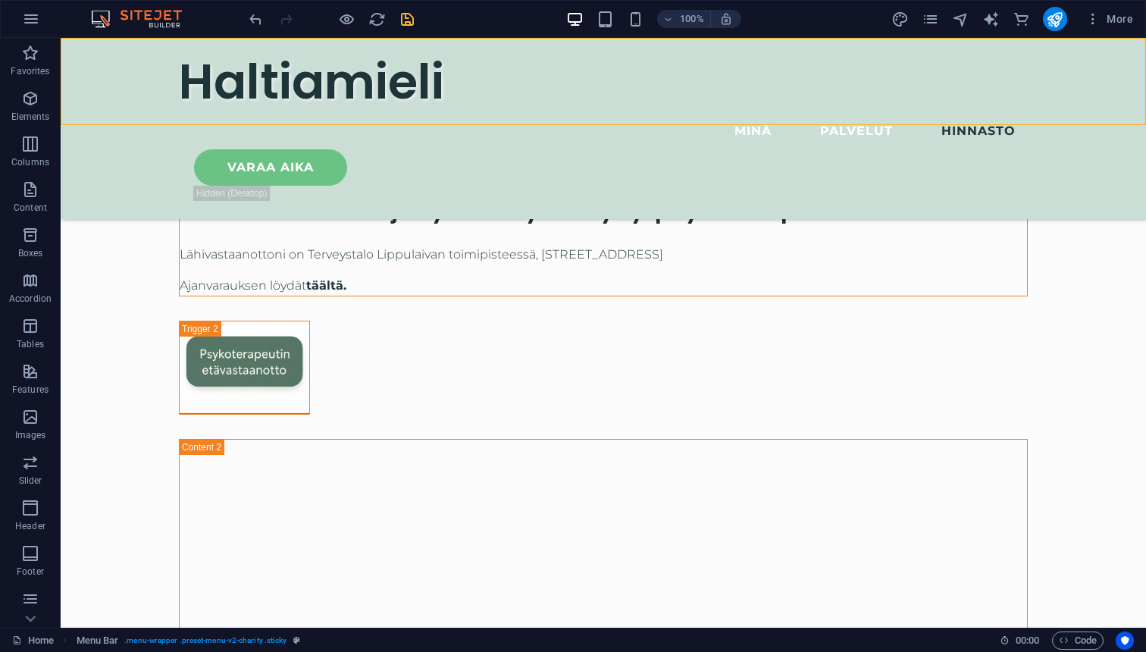
click at [405, 11] on icon "save" at bounding box center [407, 19] width 17 height 17
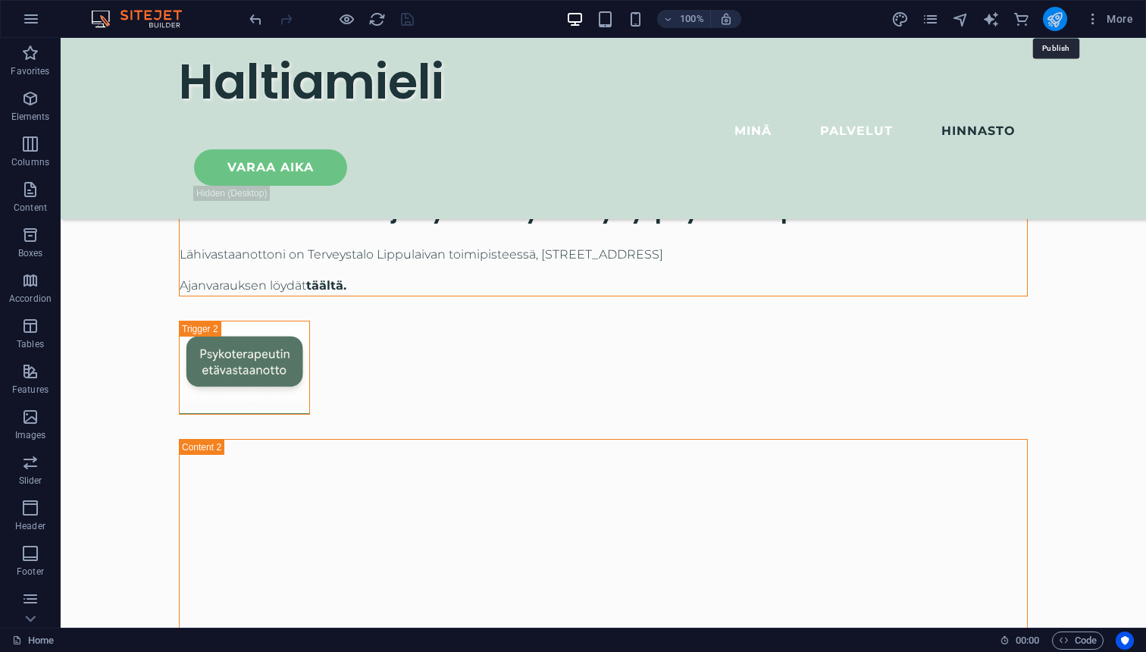
click at [1056, 24] on icon "publish" at bounding box center [1054, 19] width 17 height 17
